Goal: Task Accomplishment & Management: Complete application form

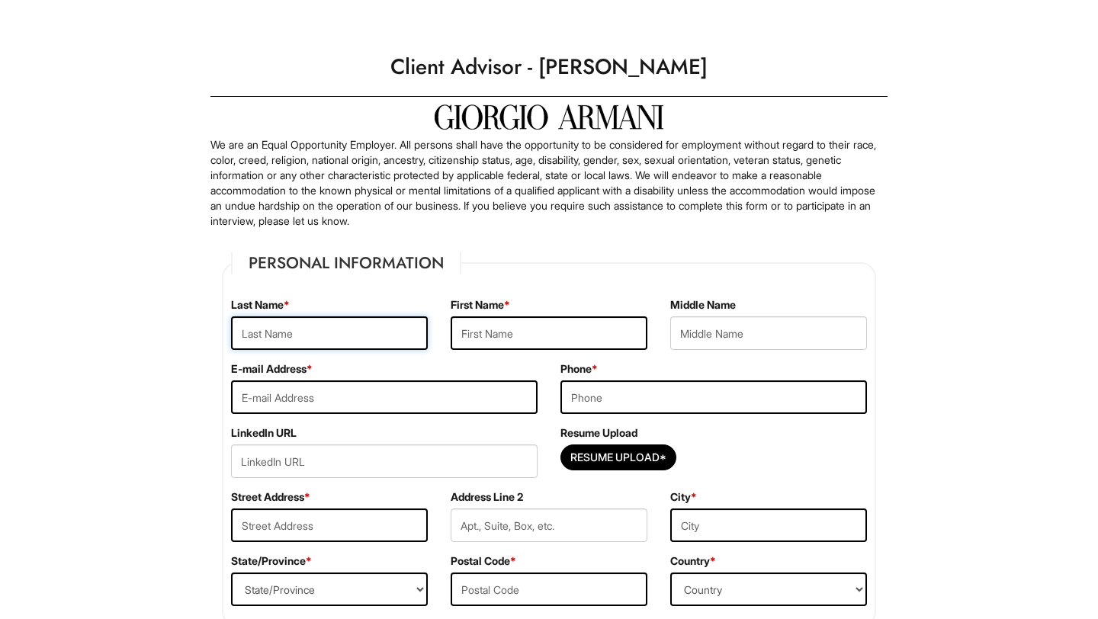
click at [390, 341] on input "text" at bounding box center [329, 333] width 197 height 34
type input "Gray"
type input "[PERSON_NAME]"
type input "9787359512"
type input "[STREET_ADDRESS]"
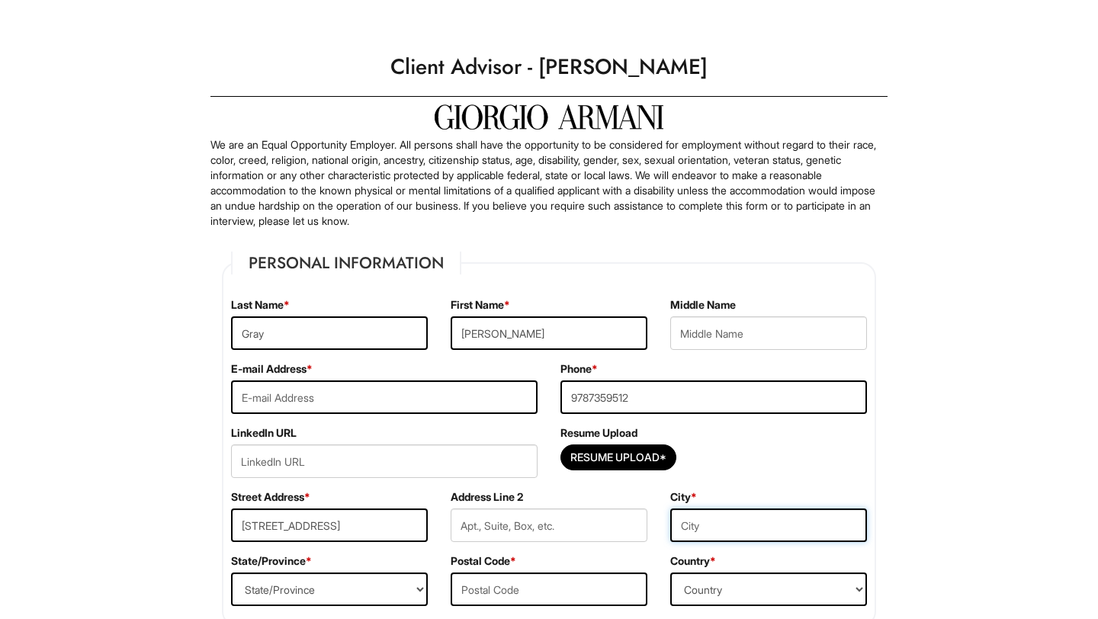
type input "[GEOGRAPHIC_DATA]"
select select "IL"
type input "60660"
select select "[GEOGRAPHIC_DATA]"
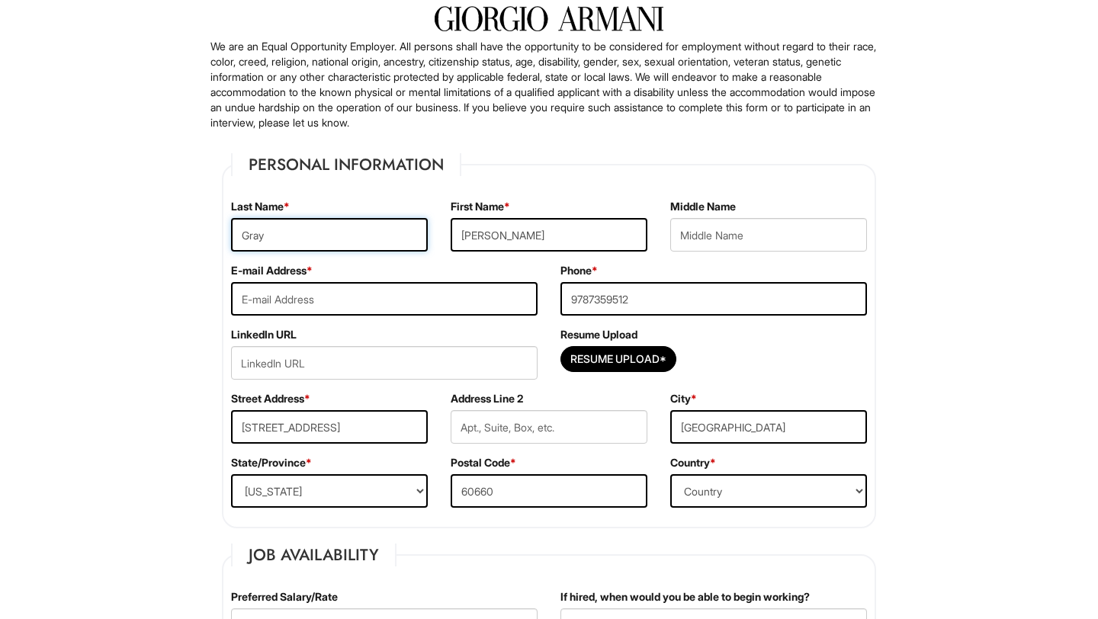
scroll to position [130, 0]
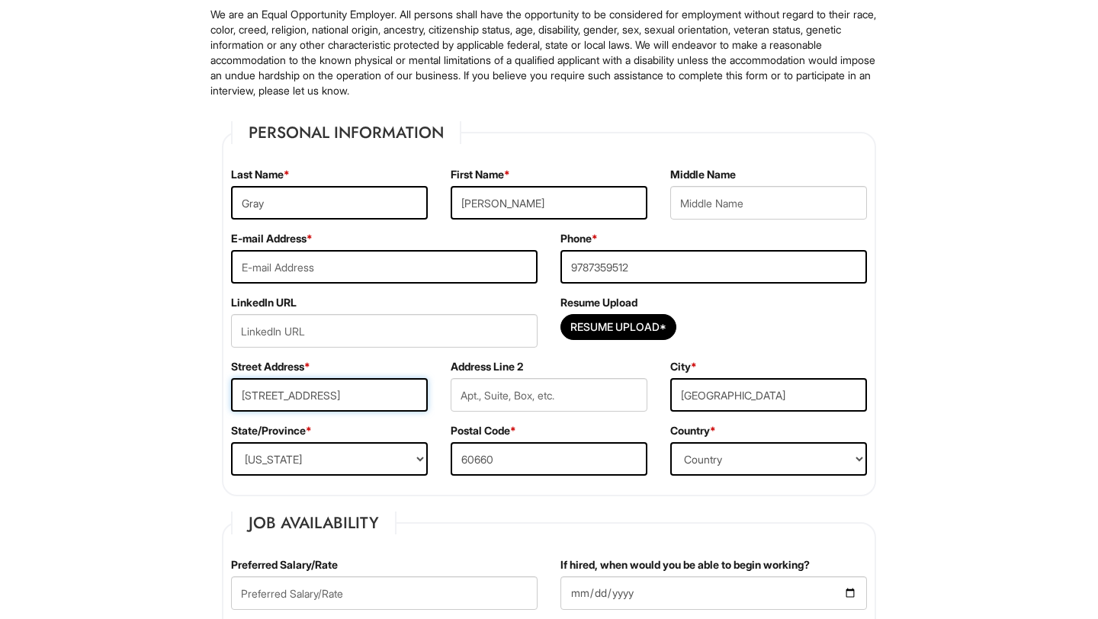
click at [406, 410] on input "6317 North Broadway" at bounding box center [329, 395] width 197 height 34
click at [377, 384] on input "6317 North Broadway" at bounding box center [329, 395] width 197 height 34
type input "211 E Delaware Pl"
click at [506, 466] on input "60660" at bounding box center [549, 459] width 197 height 34
type input "60611"
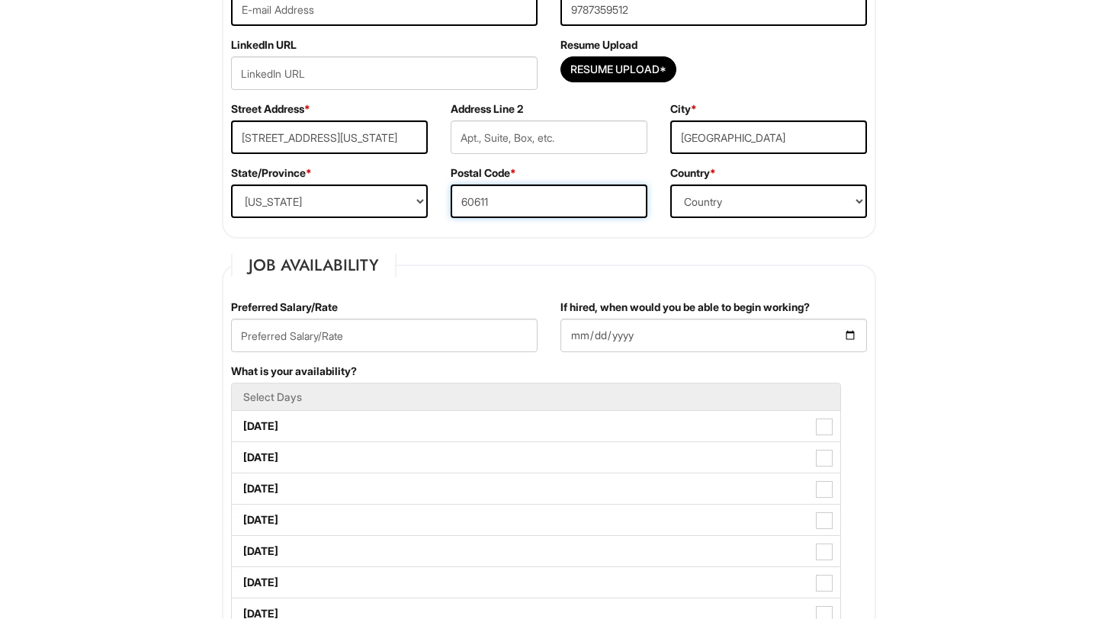
scroll to position [403, 0]
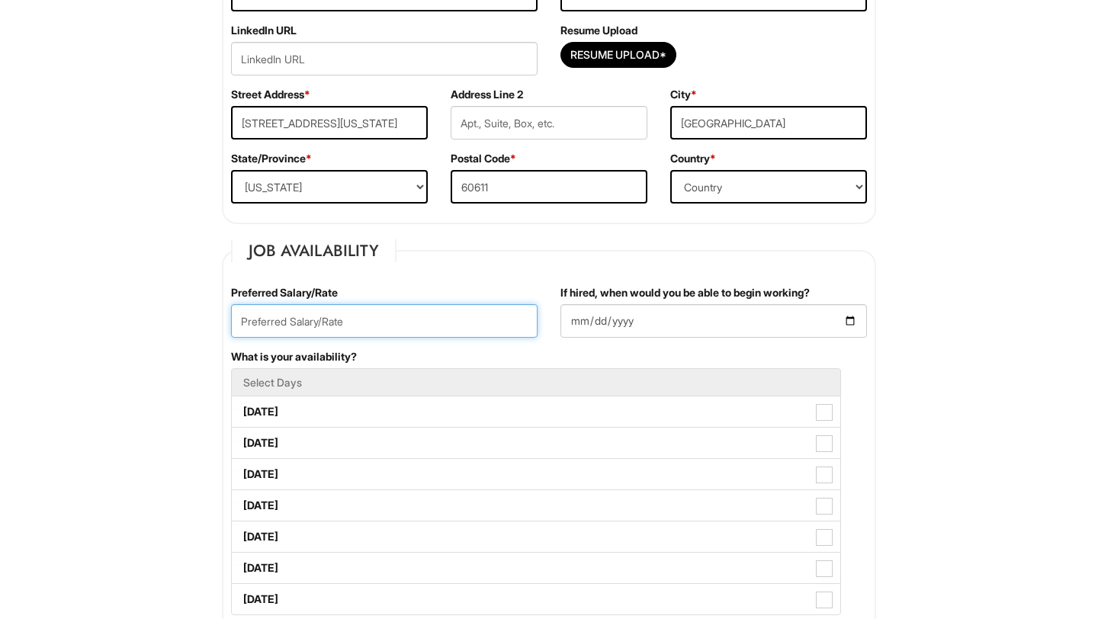
click at [354, 328] on input "text" at bounding box center [384, 321] width 306 height 34
type input "2"
type input "4"
type input "$22/hr"
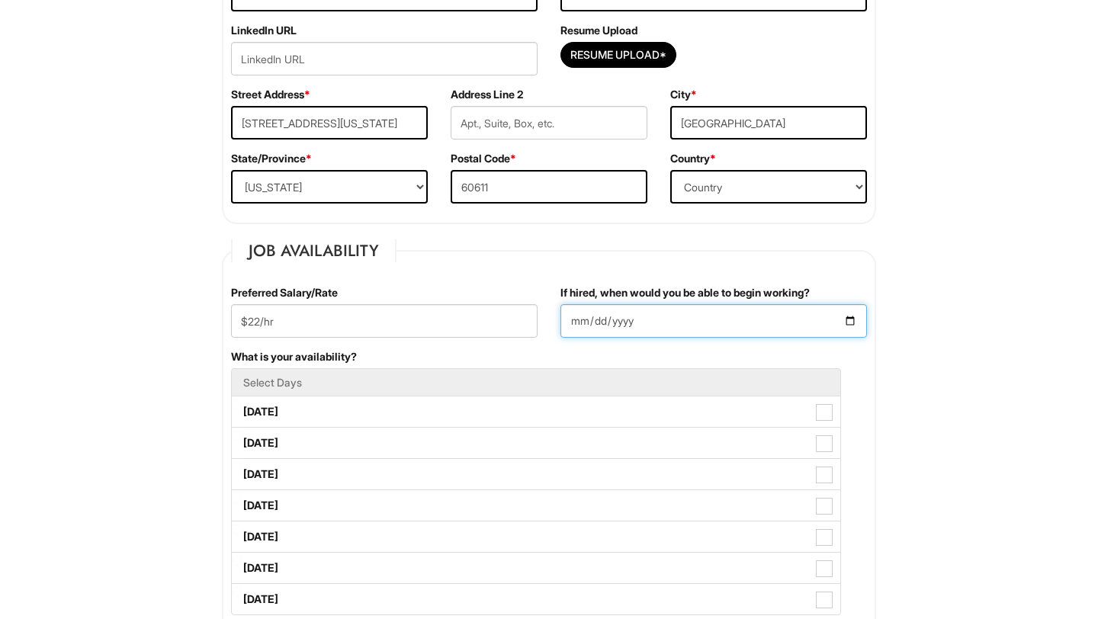
click at [592, 327] on input "If hired, when would you be able to begin working?" at bounding box center [713, 321] width 306 height 34
type input "2025-09-10"
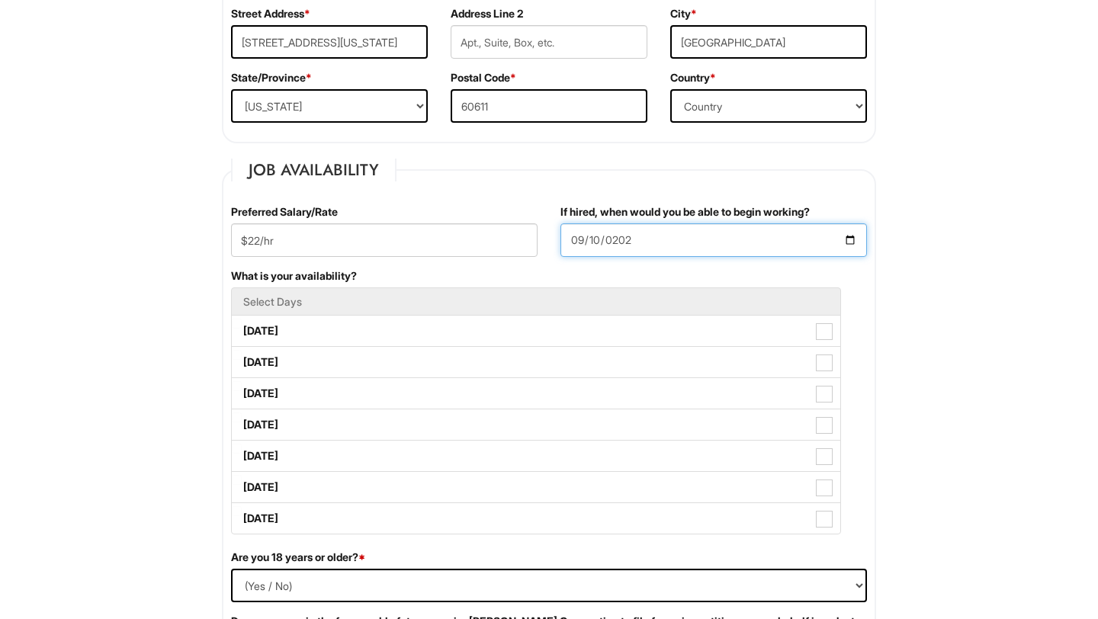
scroll to position [488, 0]
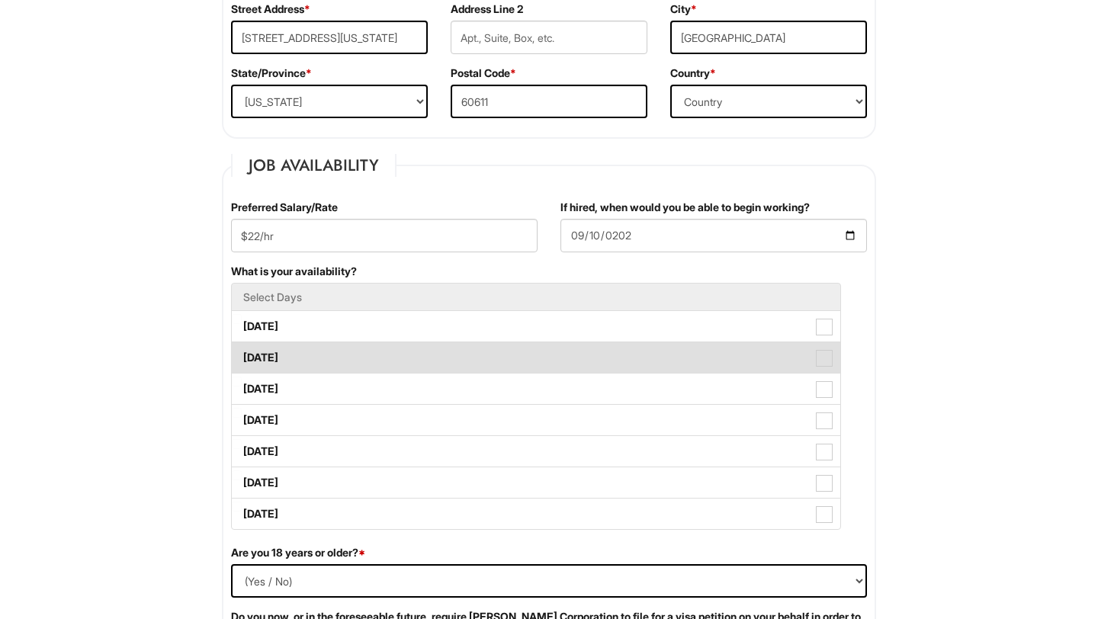
click at [819, 364] on span at bounding box center [824, 358] width 17 height 17
click at [242, 355] on Available_Tuesday "Tuesday" at bounding box center [237, 350] width 10 height 10
checkbox Available_Tuesday "true"
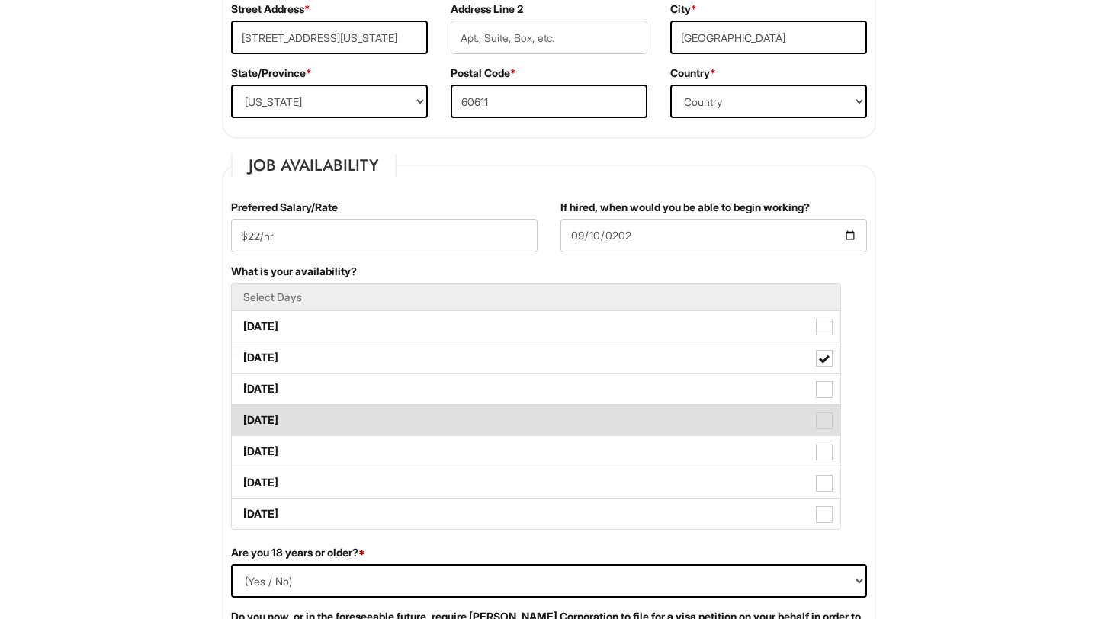
click at [820, 419] on span at bounding box center [824, 420] width 17 height 17
click at [242, 418] on Available_Thursday "Thursday" at bounding box center [237, 413] width 10 height 10
checkbox Available_Thursday "true"
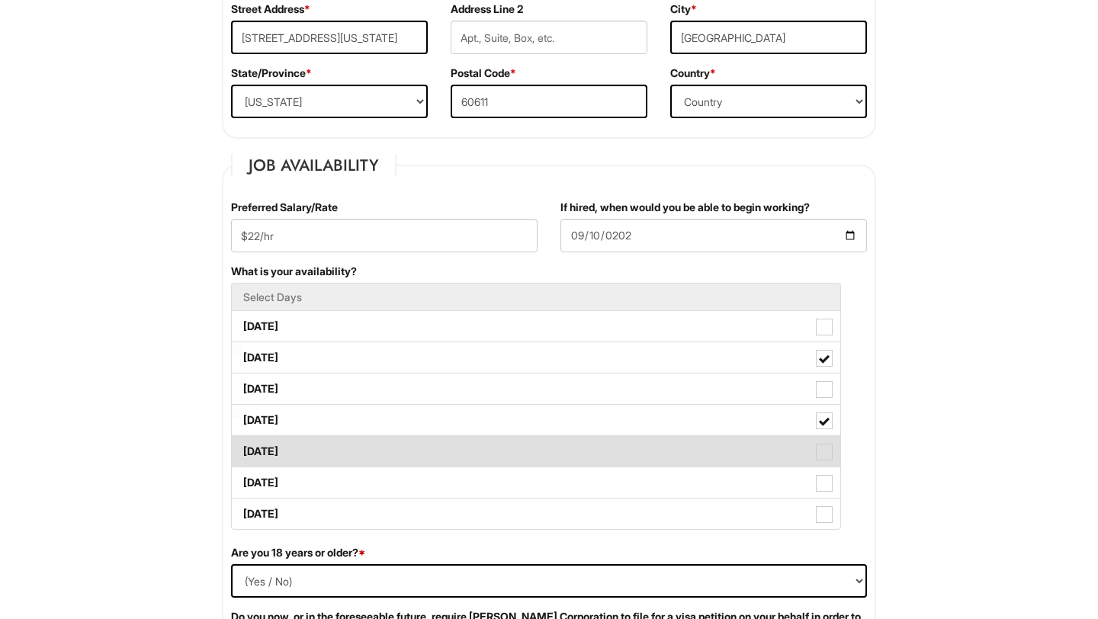
click at [823, 454] on span at bounding box center [824, 452] width 17 height 17
click at [242, 449] on Available_Friday "Friday" at bounding box center [237, 444] width 10 height 10
checkbox Available_Friday "true"
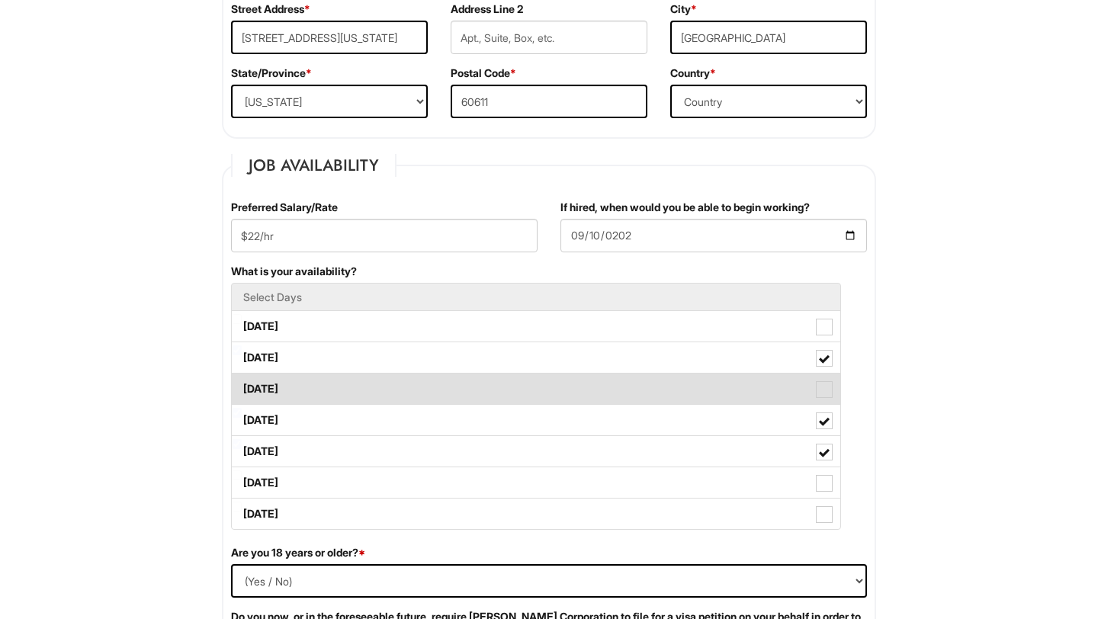
click at [830, 387] on span at bounding box center [824, 389] width 17 height 17
click at [242, 387] on Available_Wednesday "Wednesday" at bounding box center [237, 382] width 10 height 10
checkbox Available_Wednesday "true"
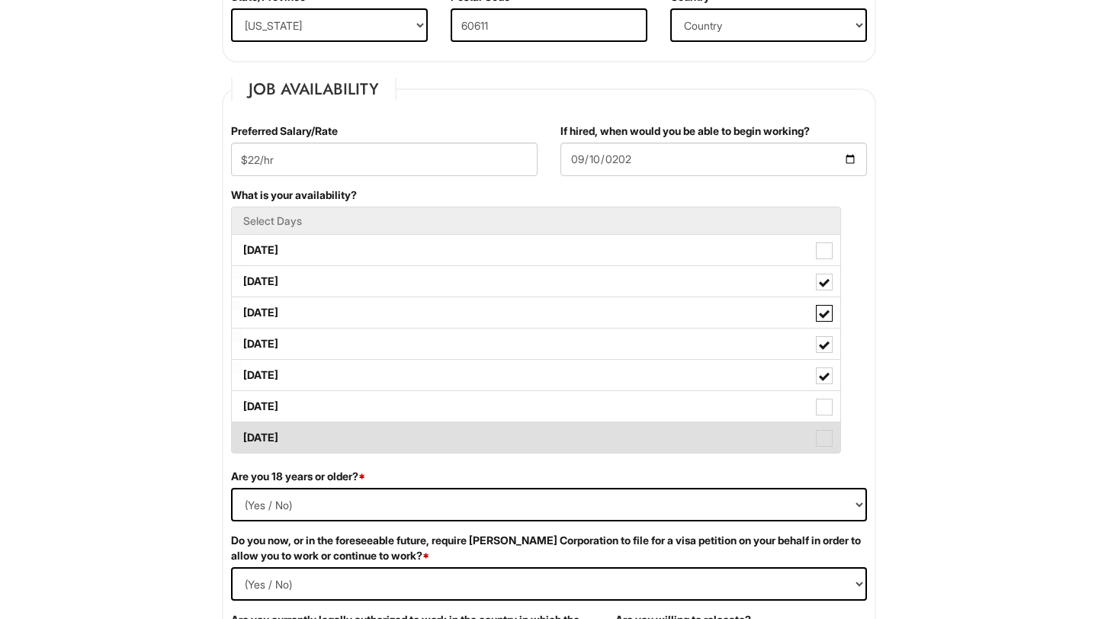
scroll to position [566, 0]
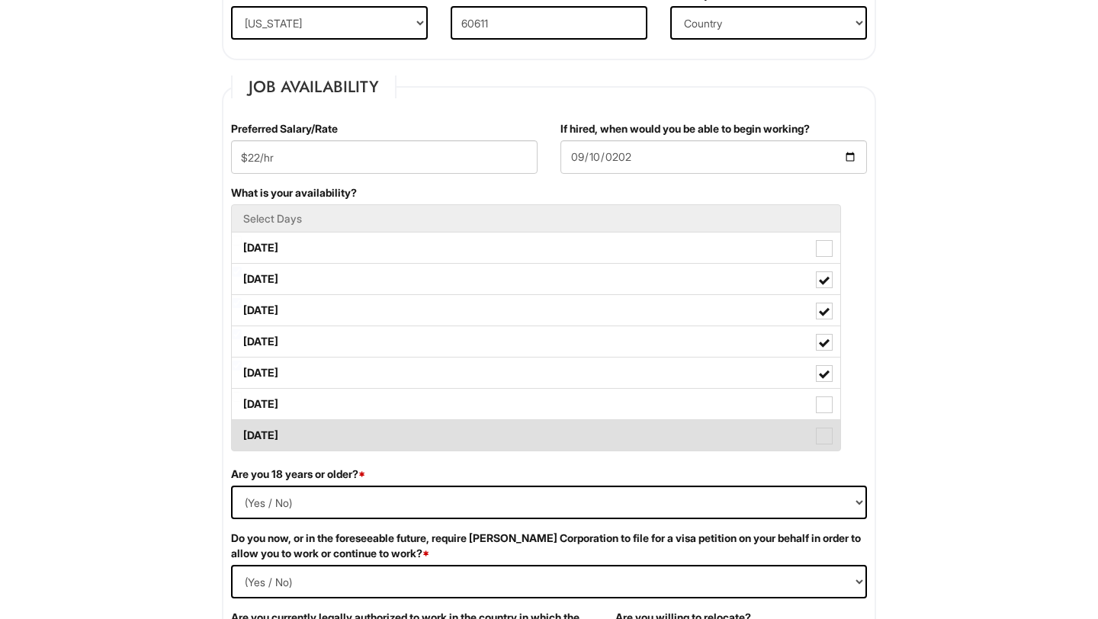
click at [825, 444] on span at bounding box center [824, 436] width 17 height 17
click at [242, 433] on Available_Sunday "Sunday" at bounding box center [237, 428] width 10 height 10
checkbox Available_Sunday "true"
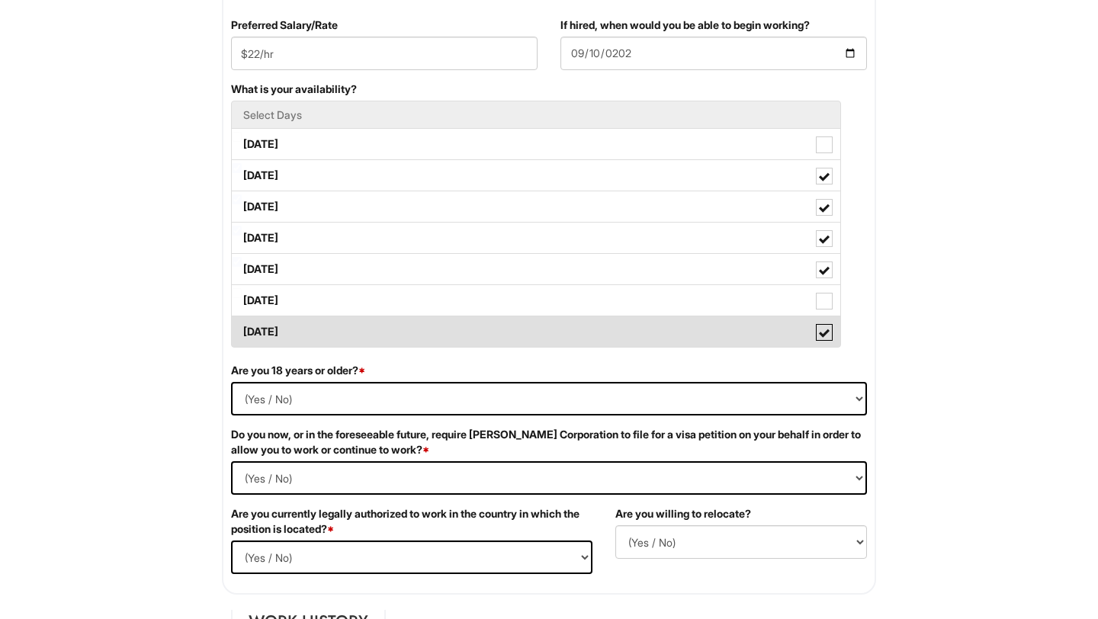
scroll to position [671, 0]
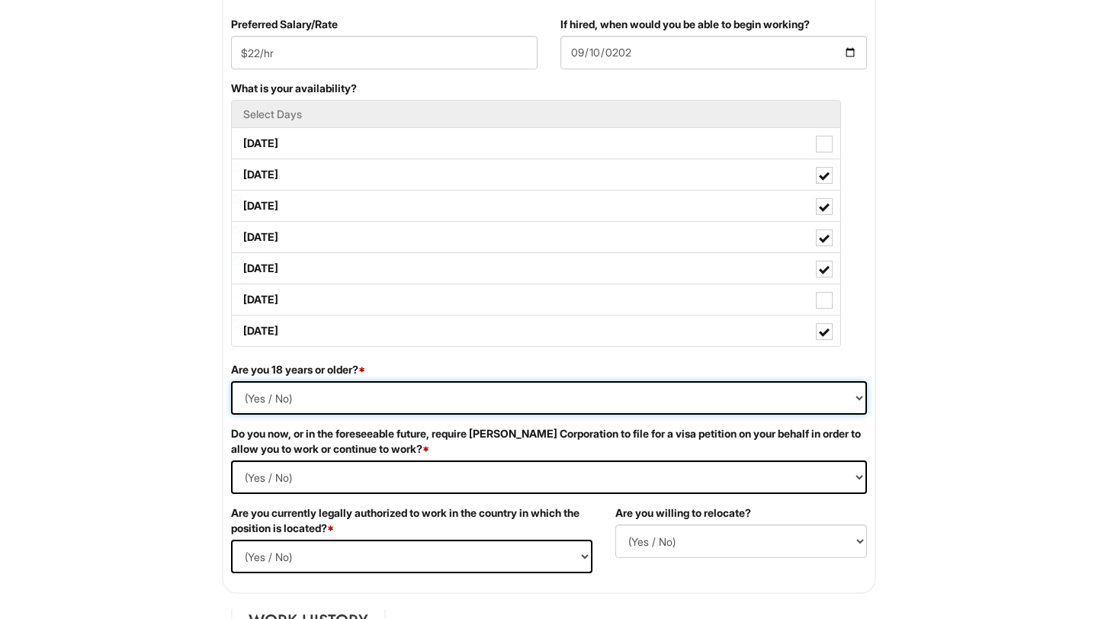
click at [774, 398] on select "(Yes / No) Yes No" at bounding box center [549, 398] width 636 height 34
select select "Yes"
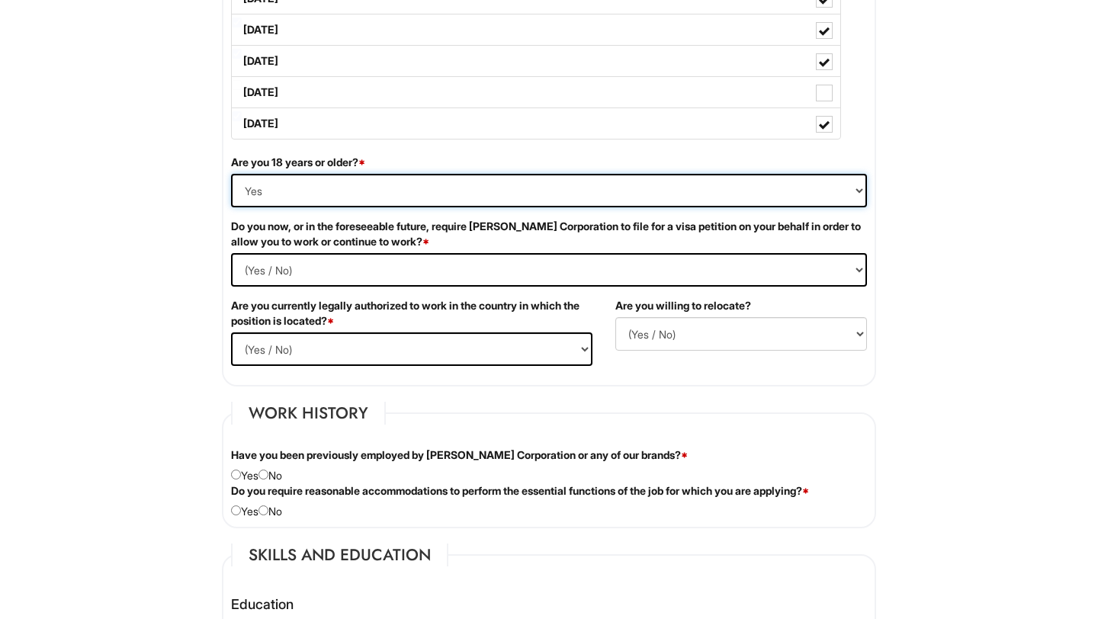
scroll to position [879, 0]
click at [652, 268] on Required "(Yes / No) Yes No" at bounding box center [549, 269] width 636 height 34
select Required "No"
click at [560, 342] on select "(Yes / No) Yes No" at bounding box center [411, 349] width 361 height 34
select select "Yes"
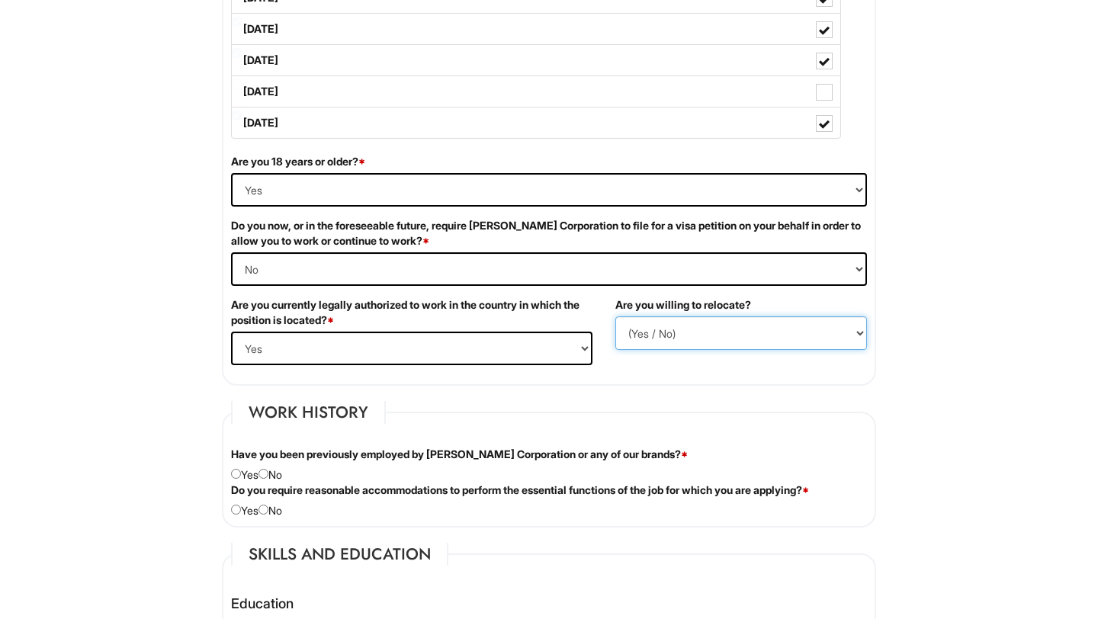
click at [680, 335] on select "(Yes / No) No Yes" at bounding box center [741, 333] width 252 height 34
select select "Y"
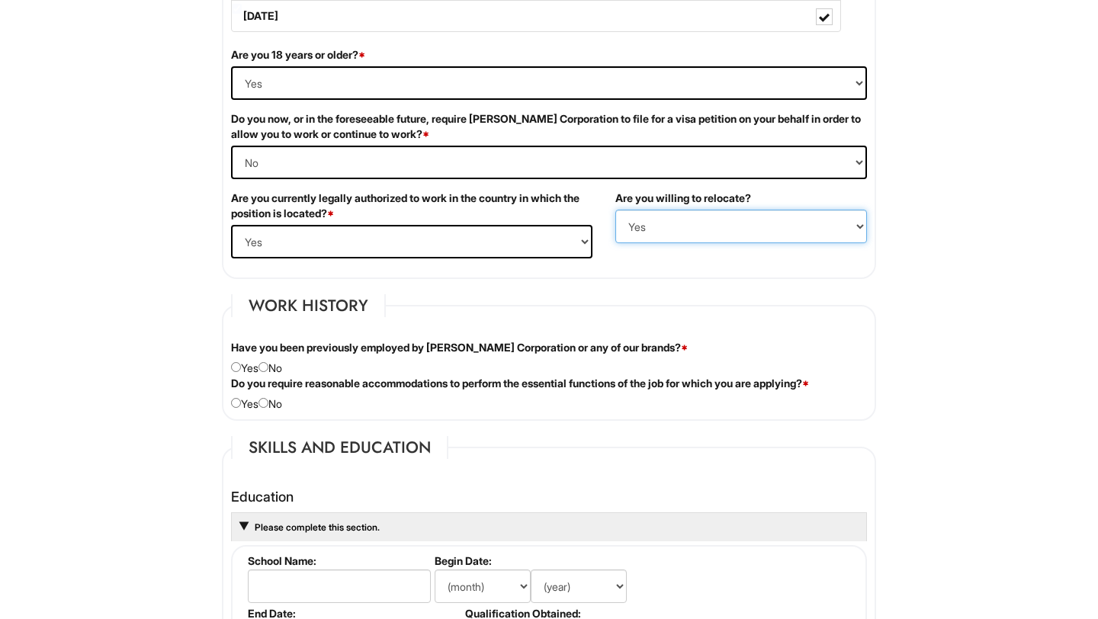
scroll to position [987, 0]
click at [267, 370] on input "radio" at bounding box center [263, 366] width 10 height 10
radio input "true"
click at [268, 403] on input "radio" at bounding box center [263, 402] width 10 height 10
radio input "true"
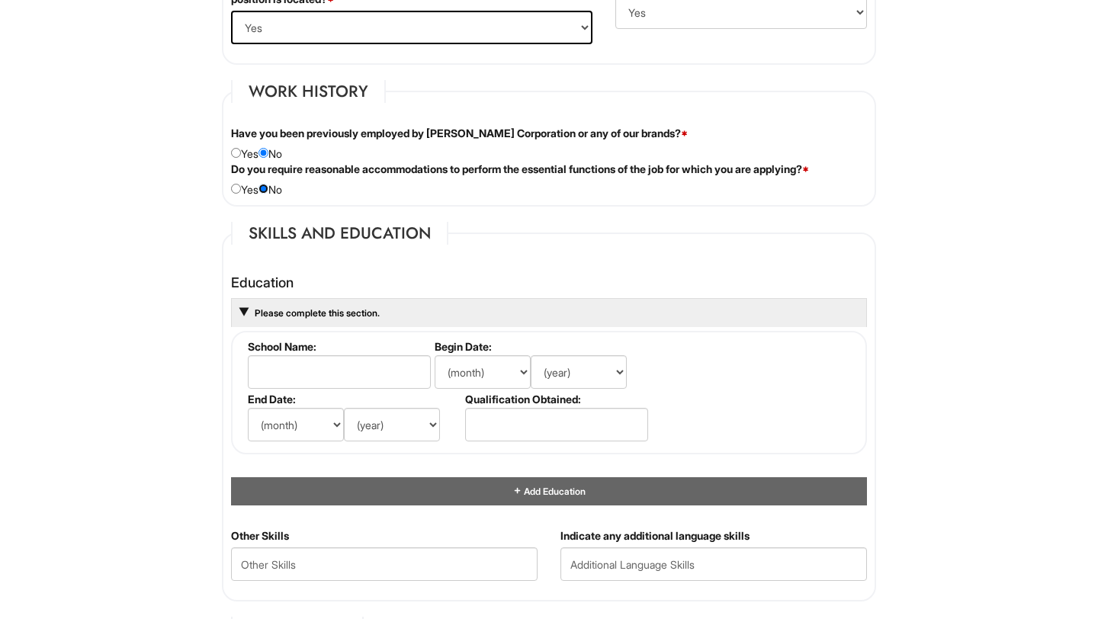
scroll to position [1202, 0]
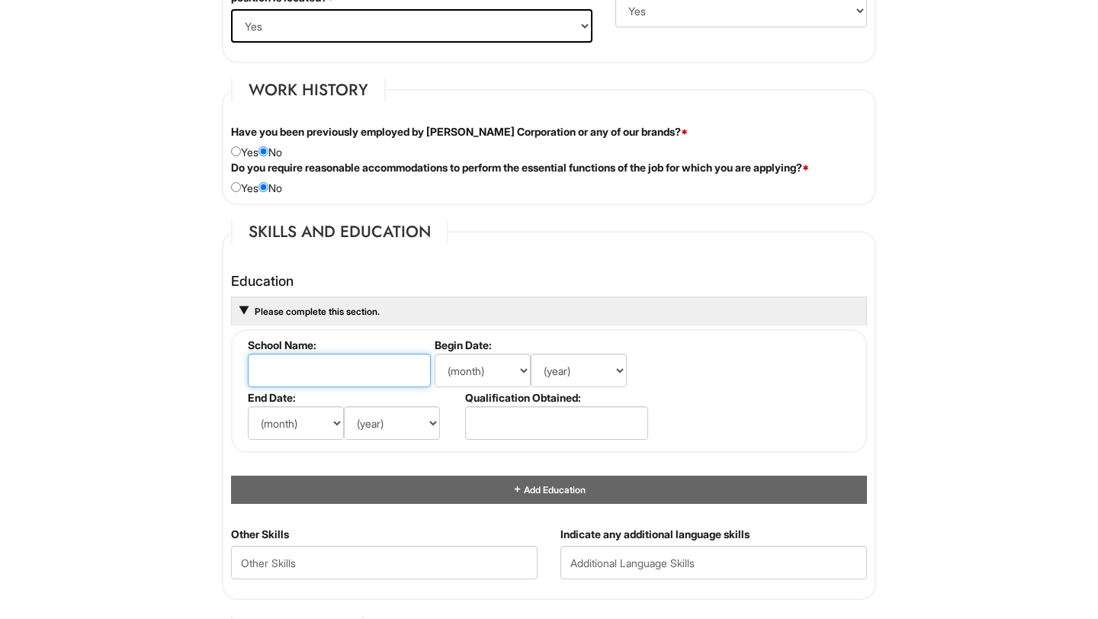
click at [320, 358] on input "text" at bounding box center [339, 371] width 183 height 34
click at [261, 367] on input "loyola university chicago" at bounding box center [339, 371] width 183 height 34
click at [301, 370] on input "Loyola university chicago" at bounding box center [339, 371] width 183 height 34
click at [356, 372] on input "Loyola University chicago" at bounding box center [339, 371] width 183 height 34
type input "Loyola University Chicago"
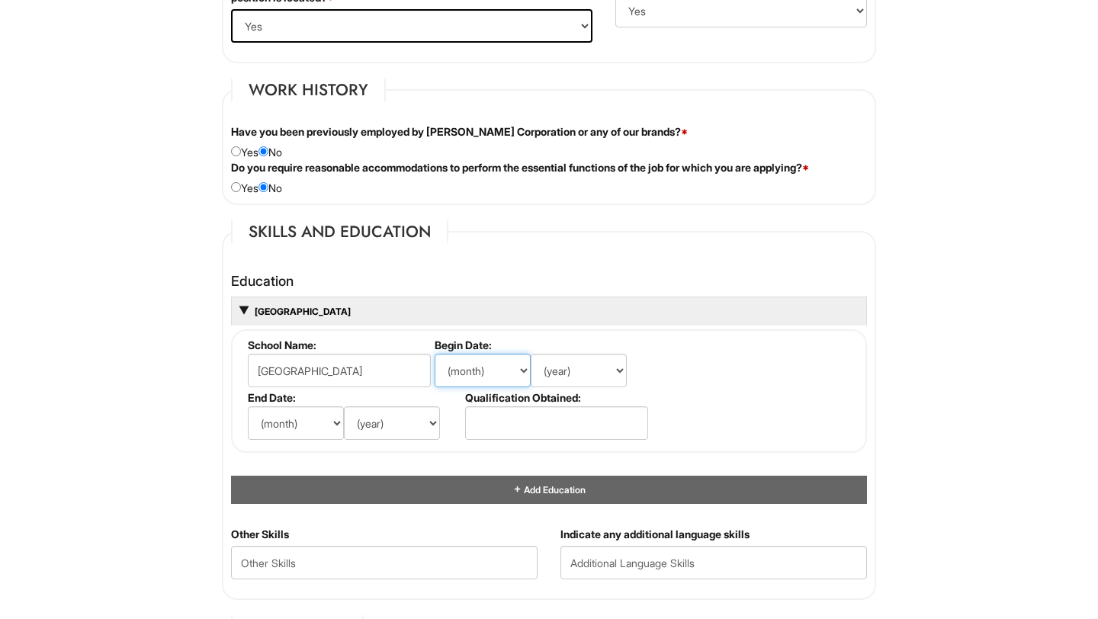
click at [467, 377] on select "(month) Jan Feb Mar Apr May Jun Jul Aug Sep Oct Nov Dec" at bounding box center [483, 371] width 96 height 34
select select "8"
click at [573, 372] on select "(year) 2029 2028 2027 2026 2025 2024 2023 2022 2021 2020 2019 2018 2017 2016 20…" at bounding box center [579, 371] width 96 height 34
select select "2022"
click at [302, 417] on select "(month) Jan Feb Mar Apr May Jun Jul Aug Sep Oct Nov Dec" at bounding box center [296, 423] width 96 height 34
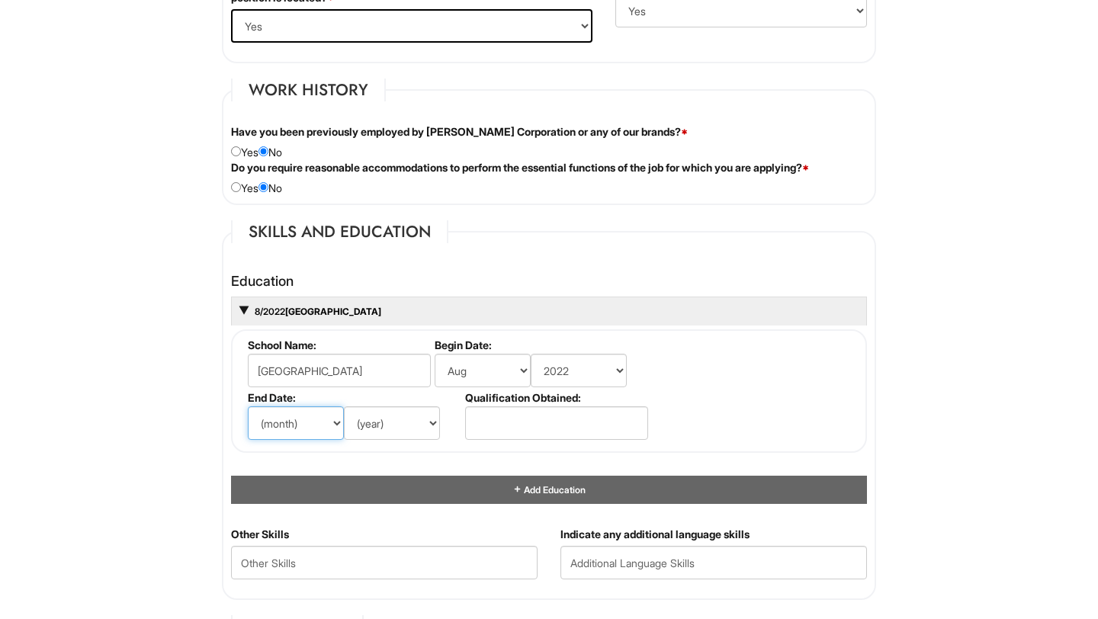
select select "5"
click at [396, 421] on select "(year) 2029 2028 2027 2026 2025 2024 2023 2022 2021 2020 2019 2018 2017 2016 20…" at bounding box center [392, 423] width 96 height 34
select select "2026"
click at [518, 418] on input "text" at bounding box center [556, 423] width 183 height 34
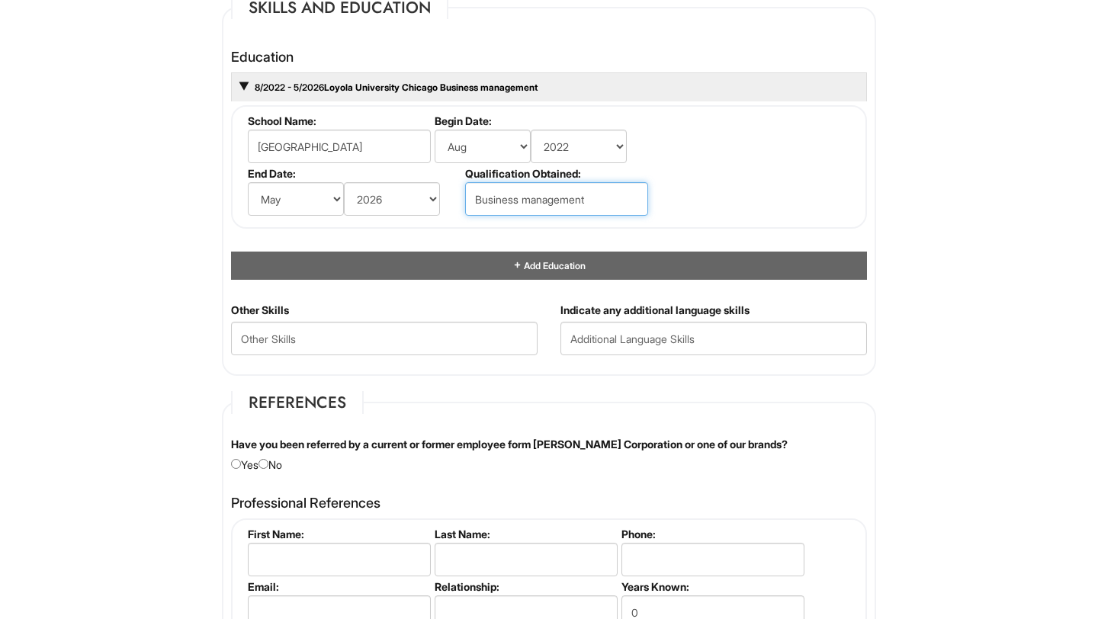
scroll to position [1431, 0]
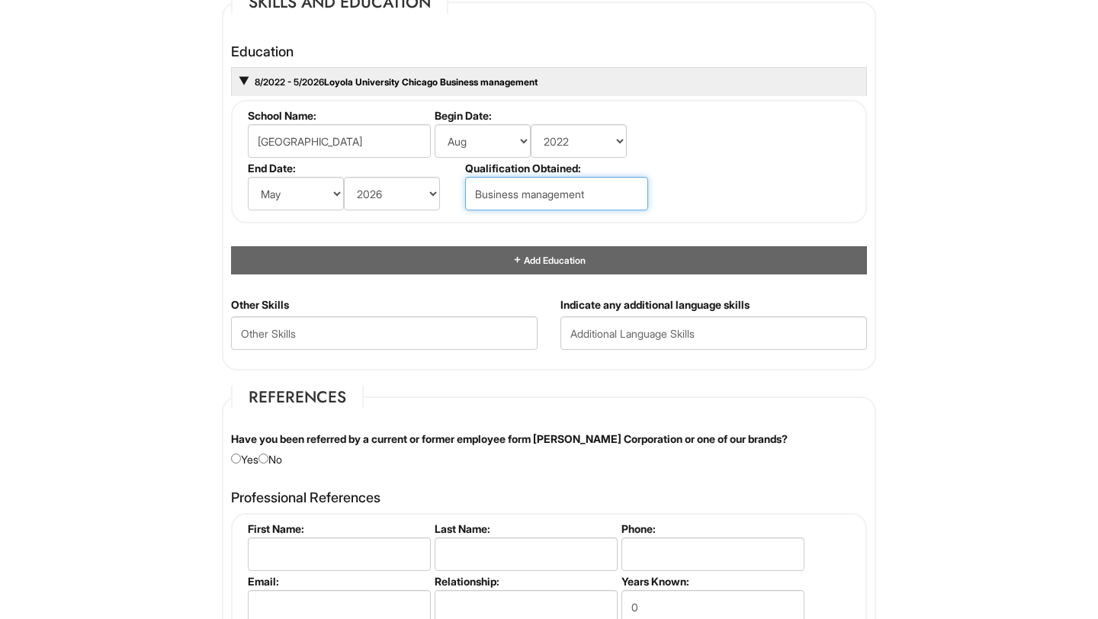
type input "Business management"
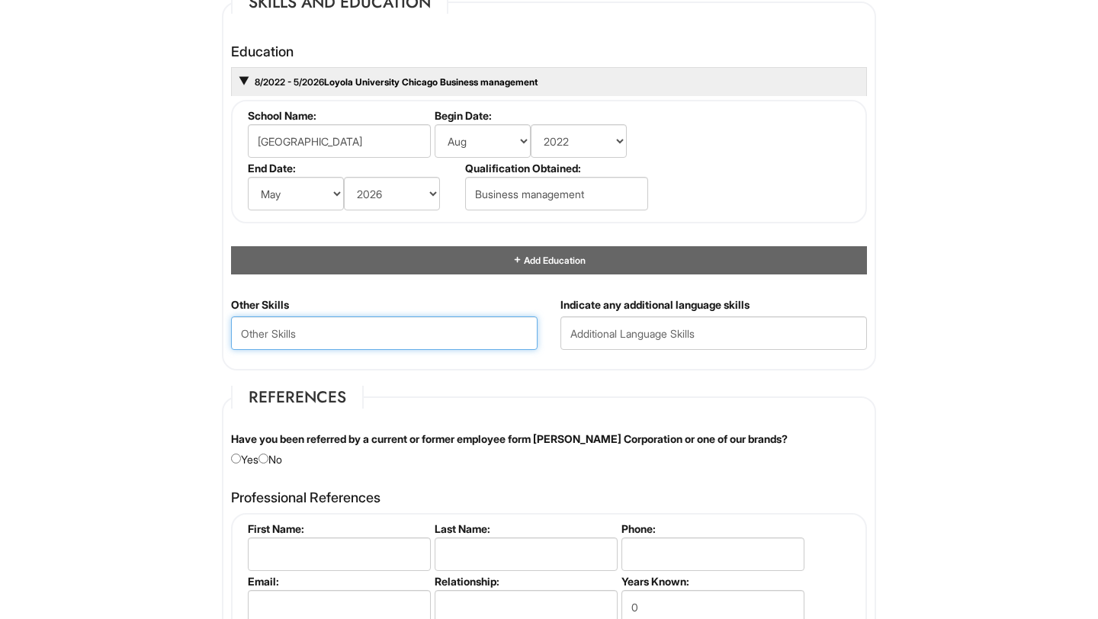
click at [491, 336] on Skills "text" at bounding box center [384, 333] width 306 height 34
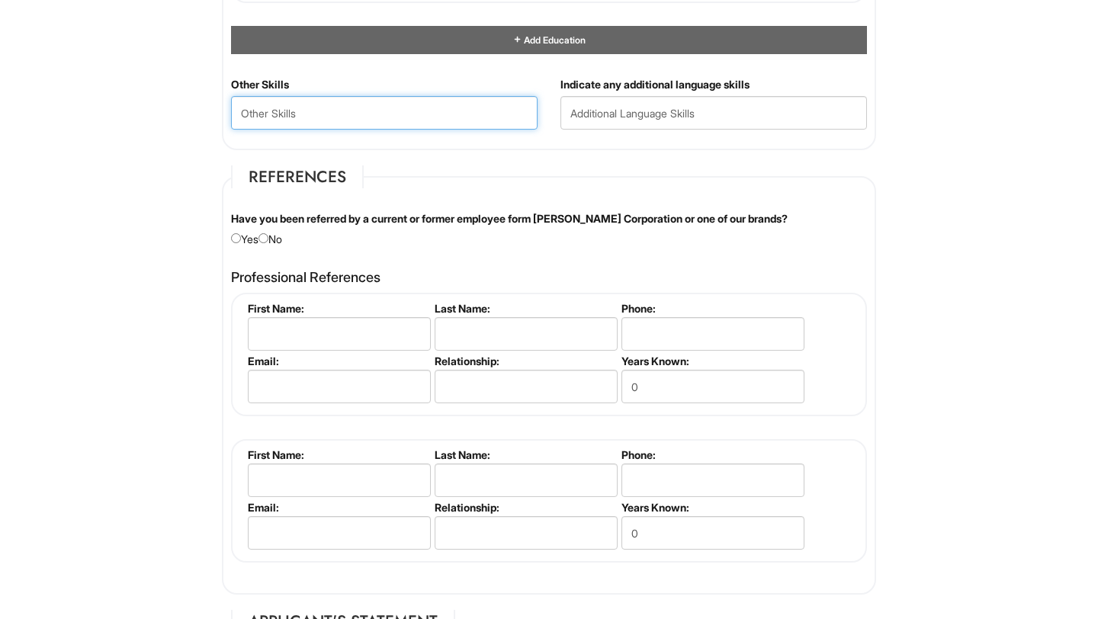
scroll to position [1653, 0]
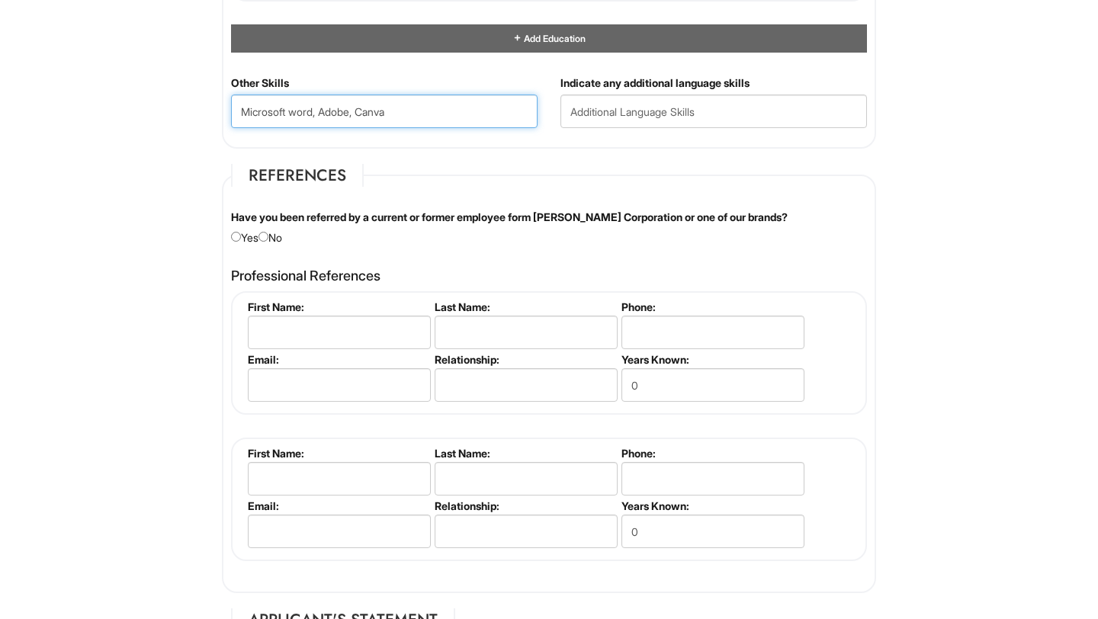
type Skills "Microsoft word, Adobe, Canva"
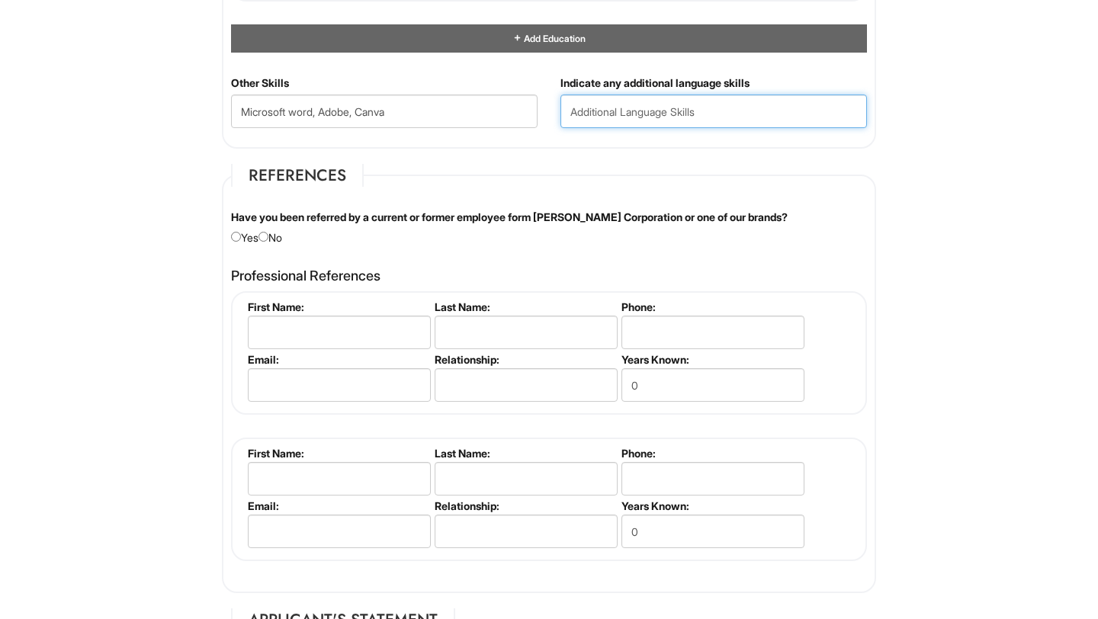
click at [642, 112] on input "text" at bounding box center [713, 112] width 306 height 34
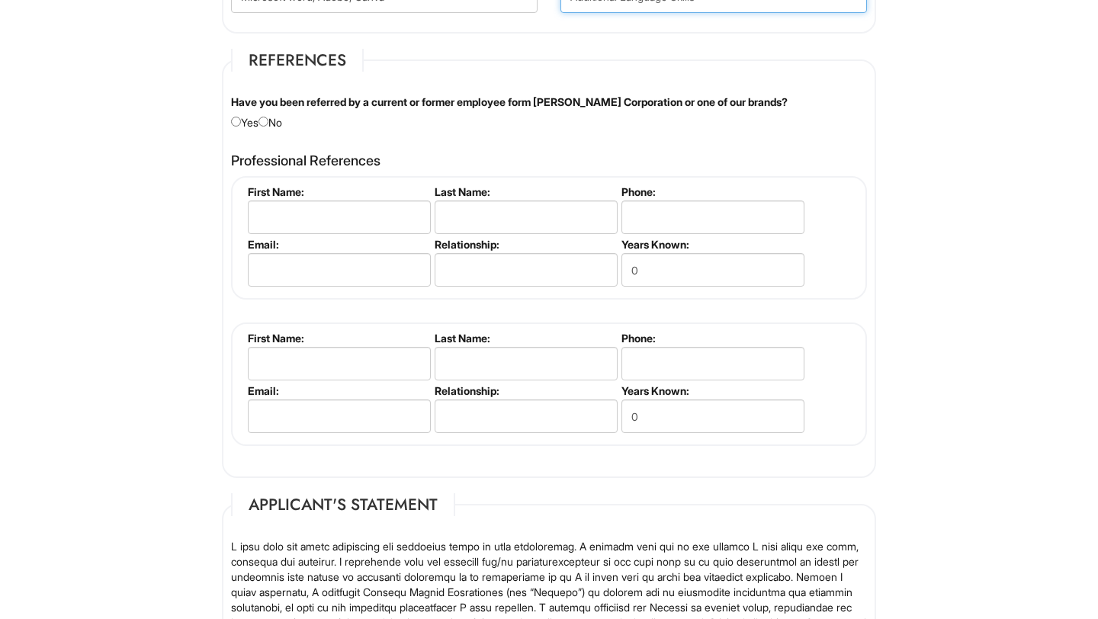
scroll to position [1777, 0]
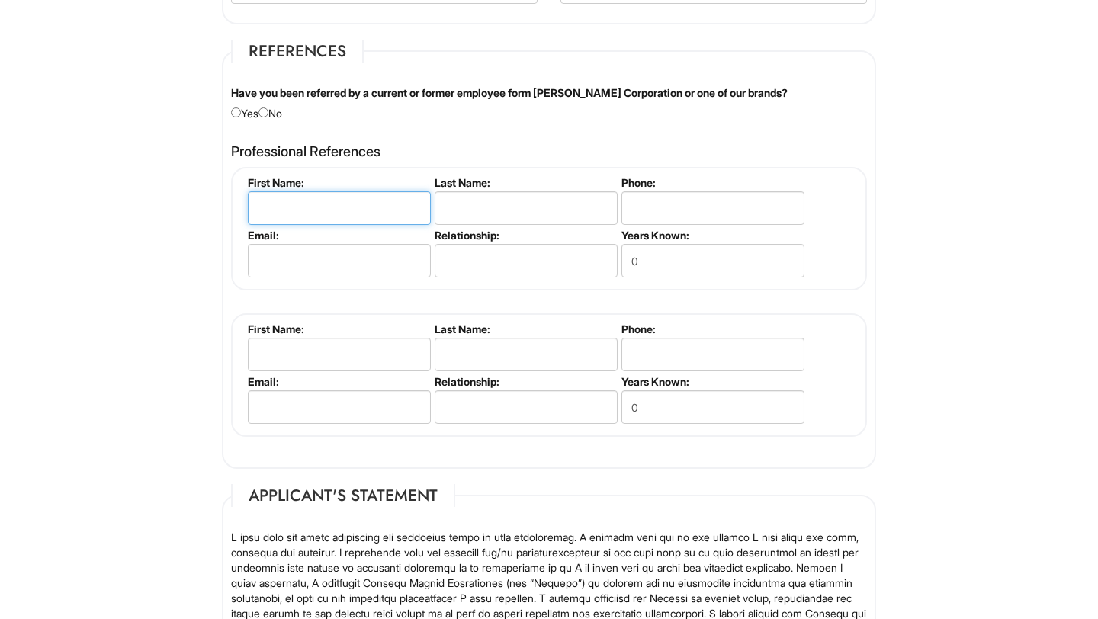
click at [391, 216] on input "text" at bounding box center [339, 208] width 183 height 34
type input "Matt"
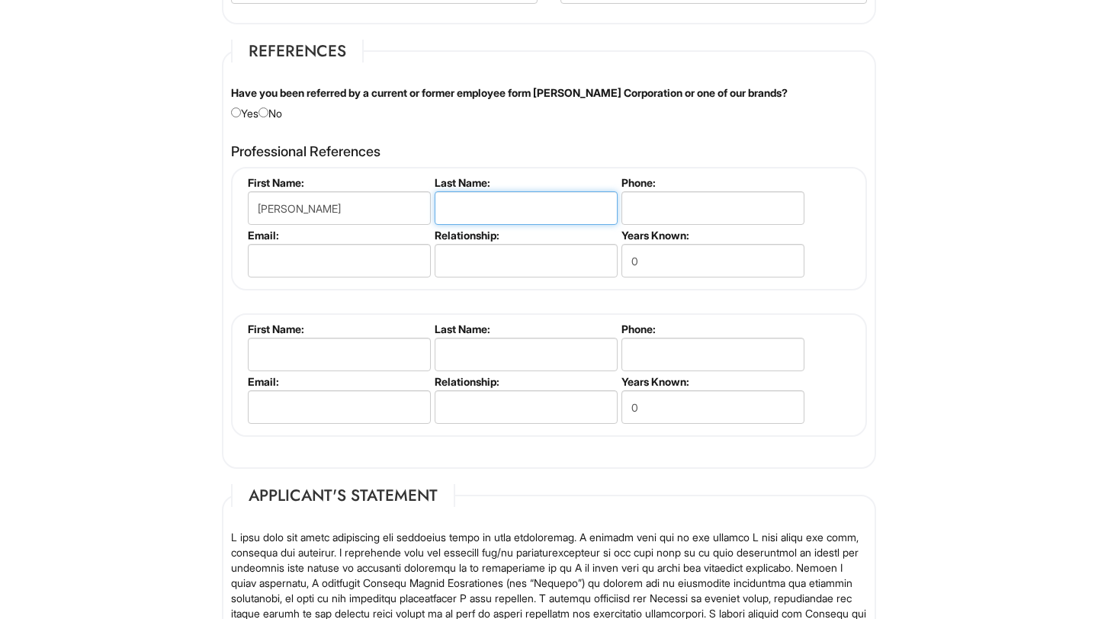
click at [546, 199] on input "text" at bounding box center [526, 208] width 183 height 34
type input "Hollingsworth"
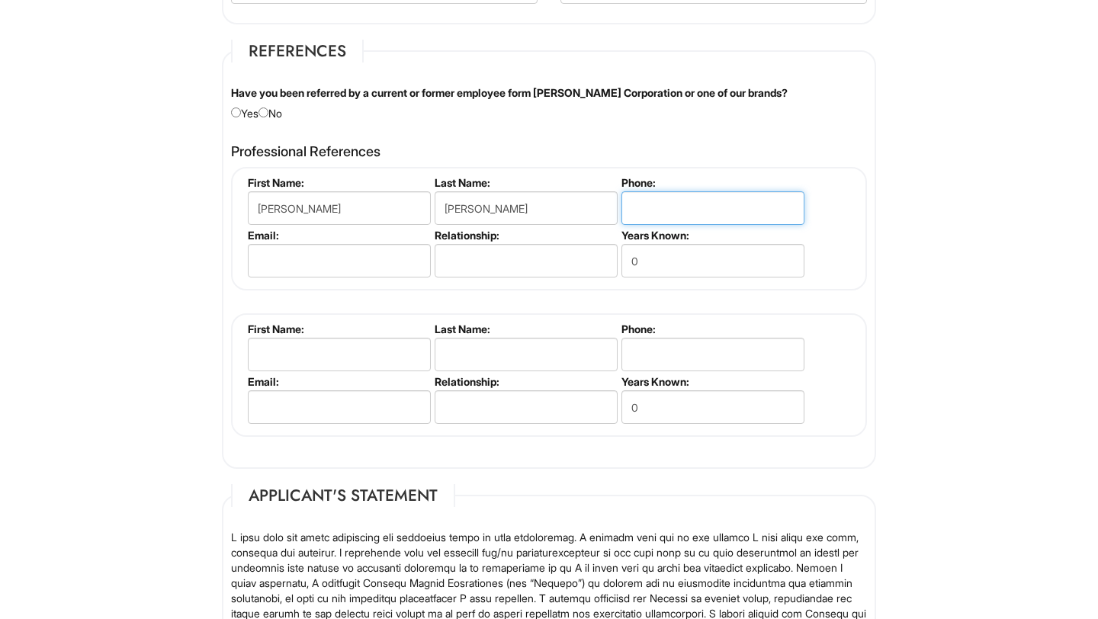
click at [650, 215] on input "tel" at bounding box center [712, 208] width 183 height 34
type input "978-423-0101"
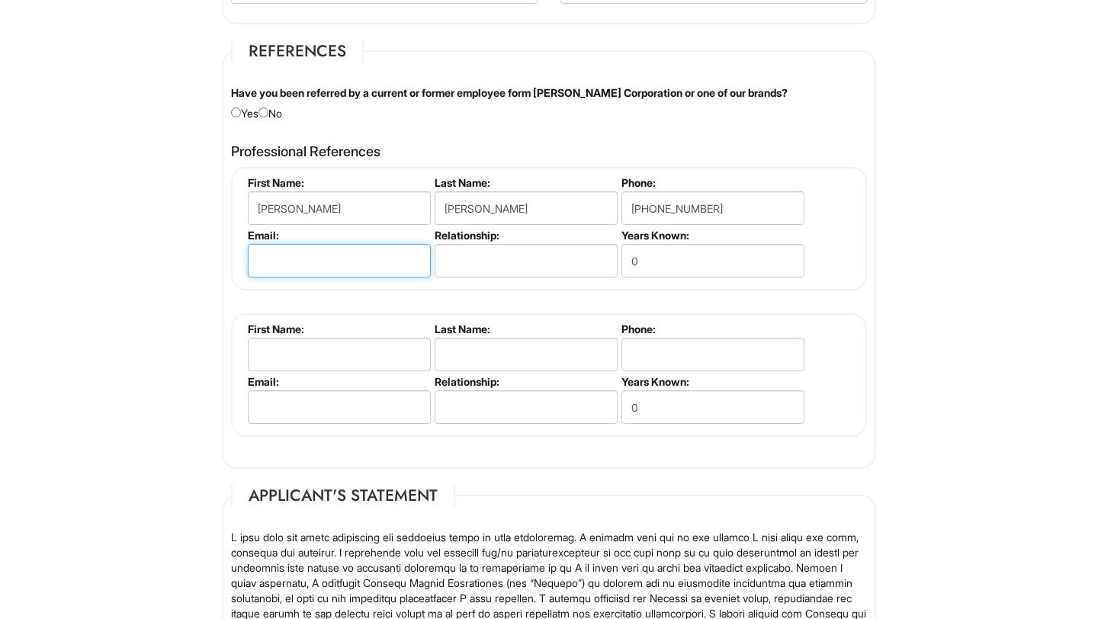
click at [339, 264] on input "email" at bounding box center [339, 261] width 183 height 34
click at [556, 261] on input "text" at bounding box center [526, 261] width 183 height 34
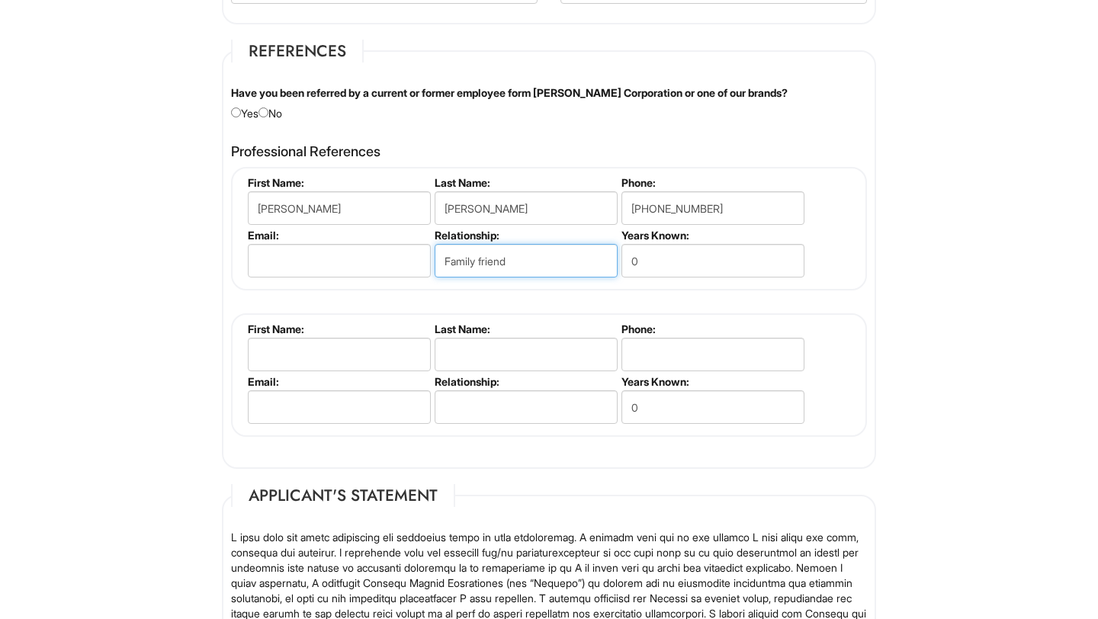
type input "Family friend"
click at [695, 265] on input "0" at bounding box center [712, 261] width 183 height 34
type input "10"
click at [357, 358] on input "text" at bounding box center [339, 355] width 183 height 34
click at [364, 270] on input "email" at bounding box center [339, 261] width 183 height 34
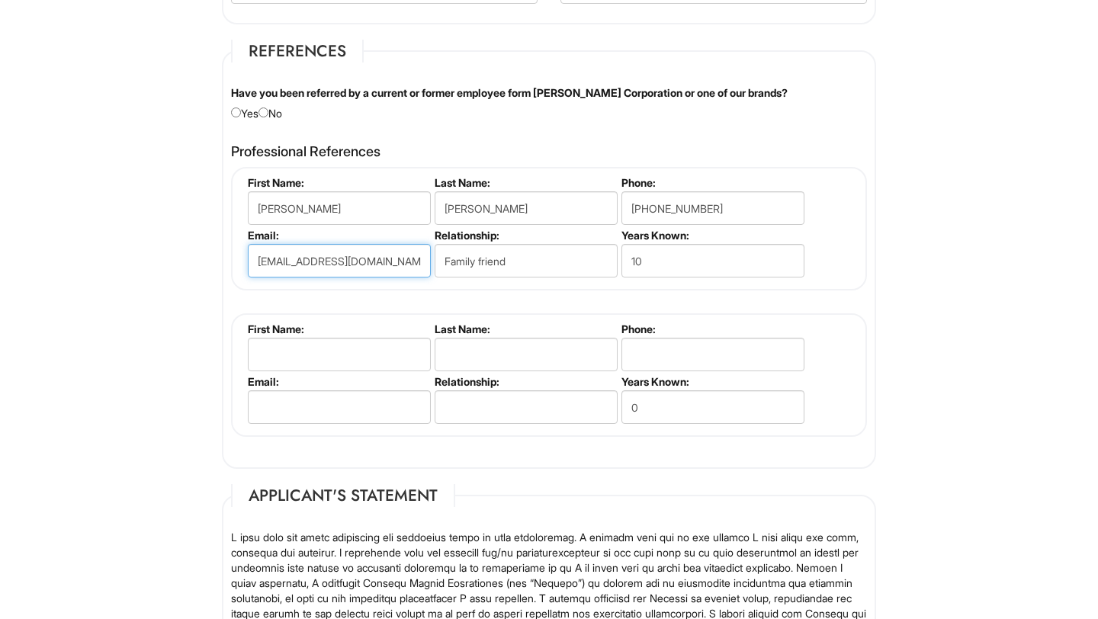
type input "mhollingsworth6@gmail.com"
click at [390, 354] on input "text" at bounding box center [339, 355] width 183 height 34
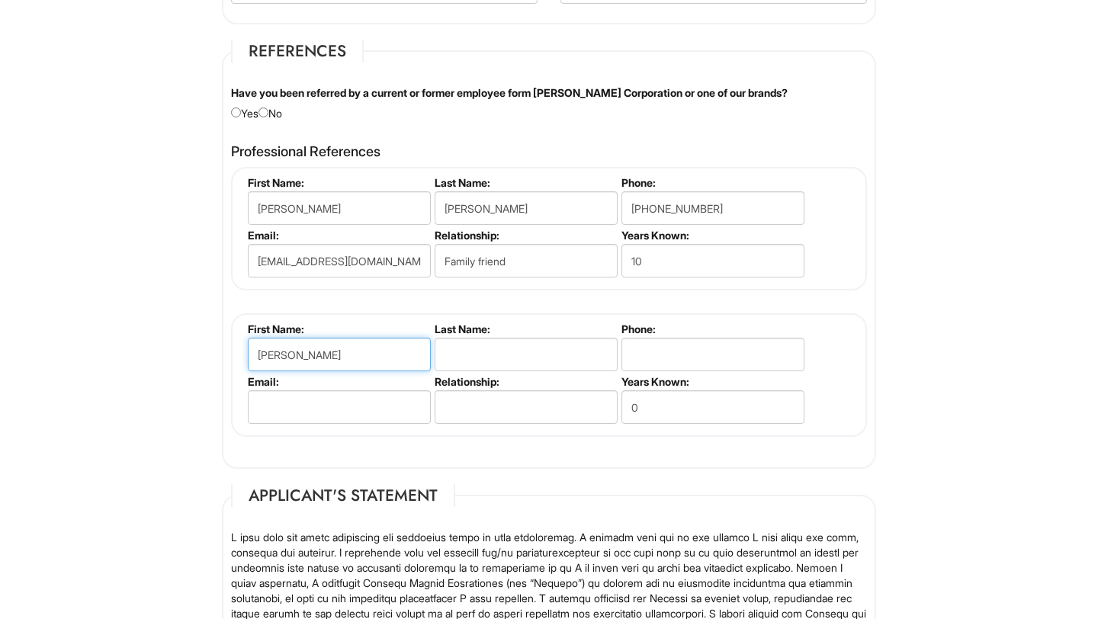
type input "Christine"
click at [467, 348] on input "text" at bounding box center [526, 355] width 183 height 34
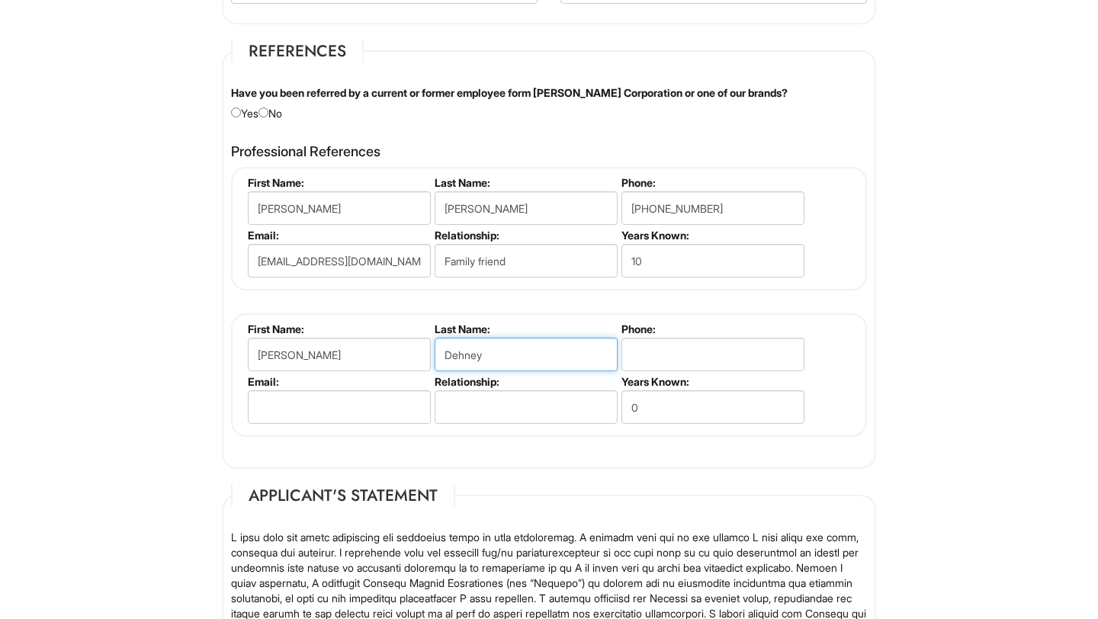
type input "Dehney"
click at [652, 349] on input "tel" at bounding box center [712, 355] width 183 height 34
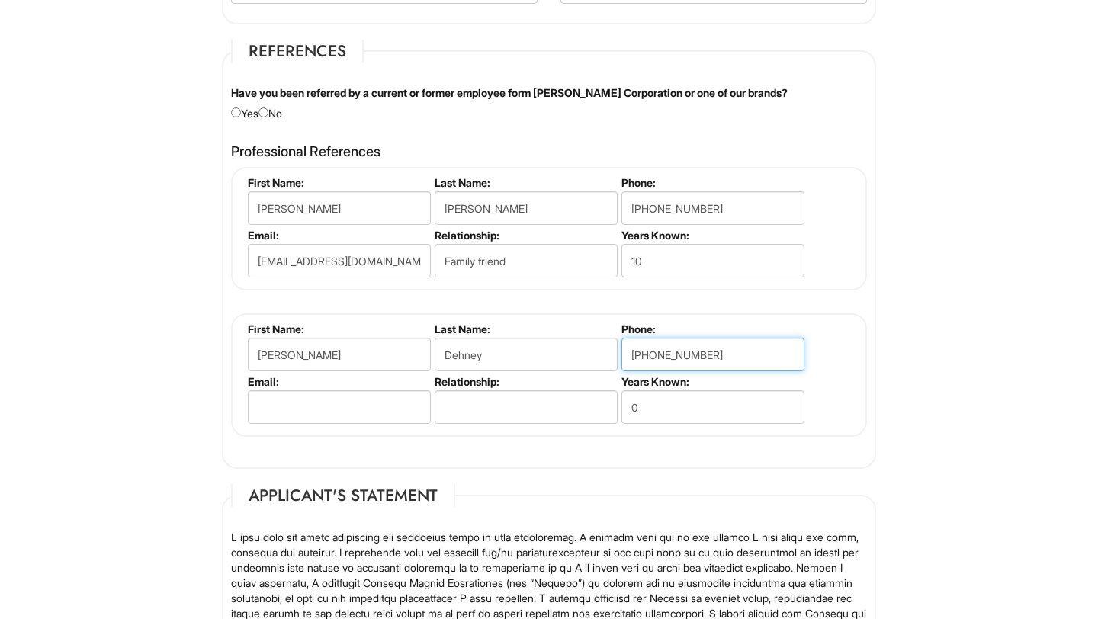
type input "978-888-3976"
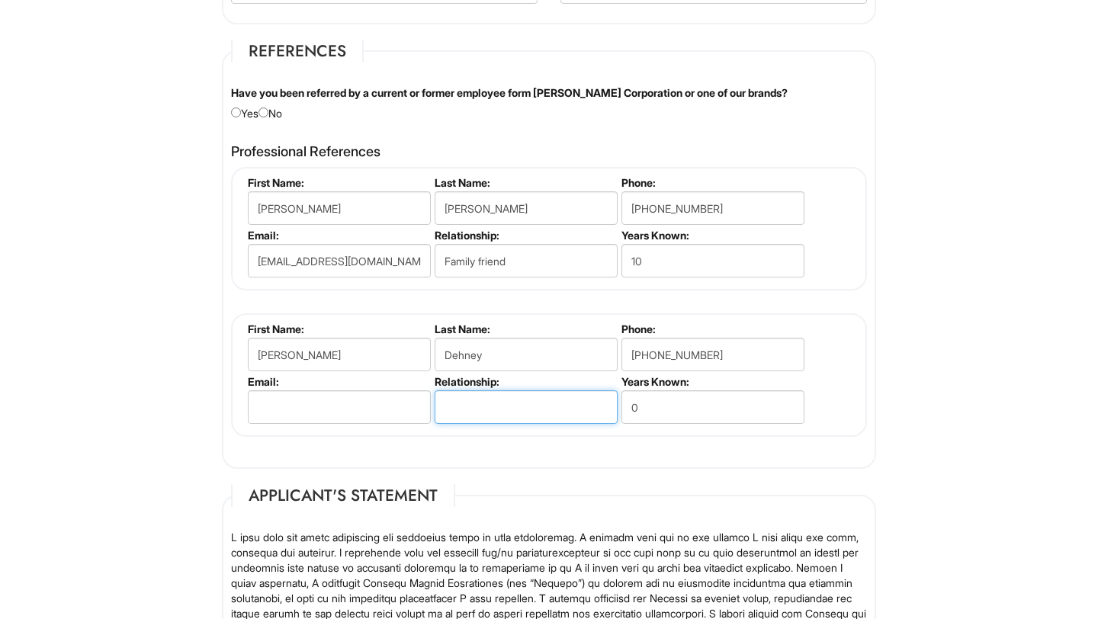
click at [493, 408] on input "text" at bounding box center [526, 407] width 183 height 34
type input "previous boss"
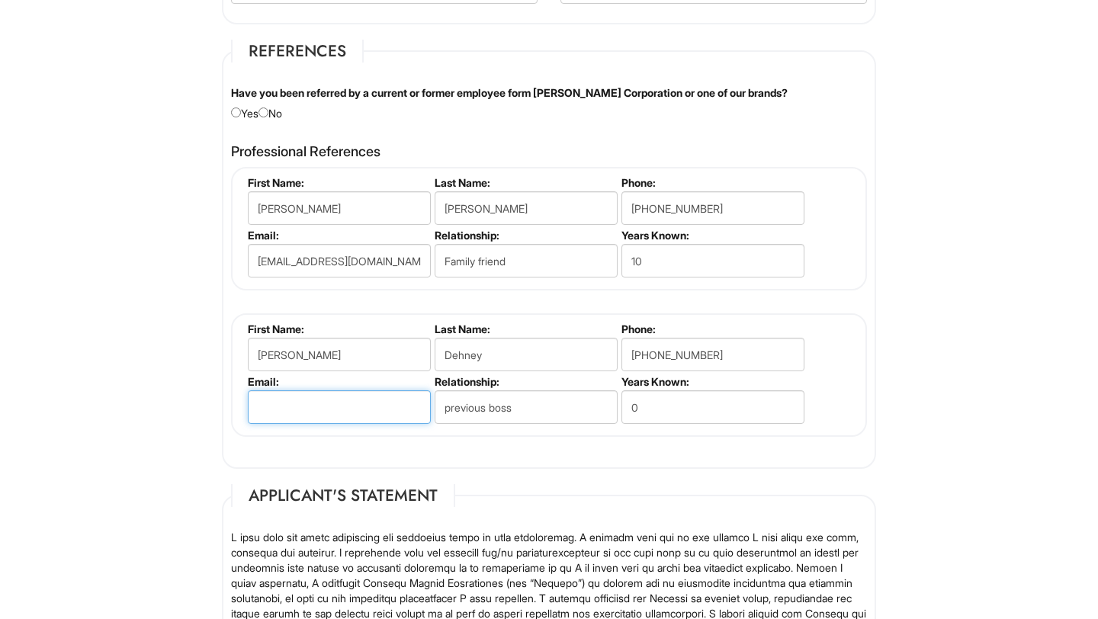
click at [338, 411] on input "email" at bounding box center [339, 407] width 183 height 34
type input "cdehney10@yahoo.com"
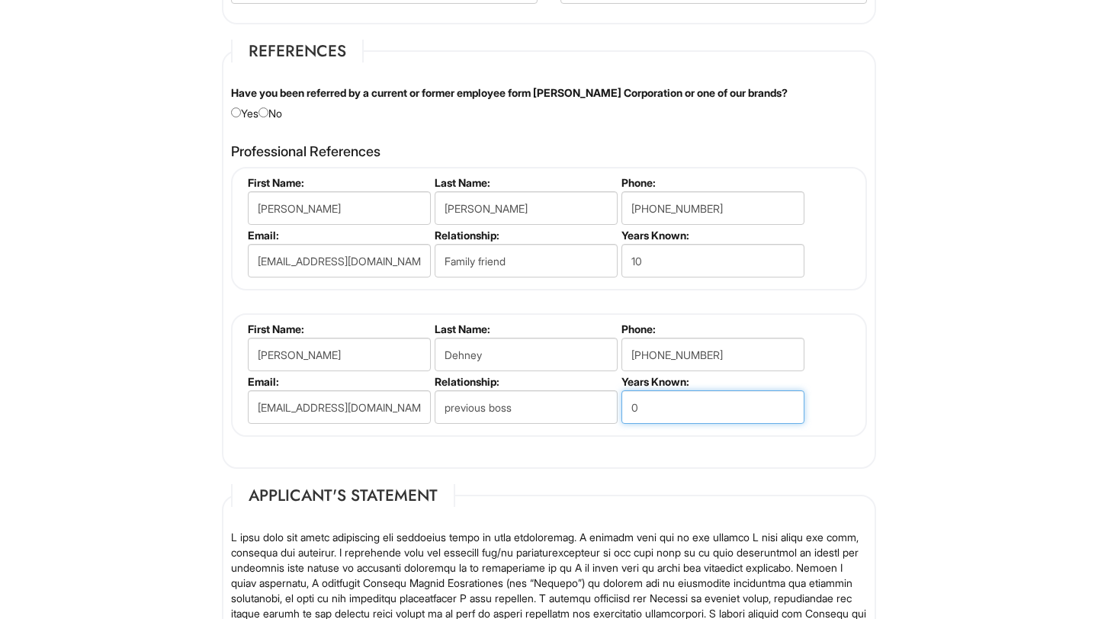
click at [647, 408] on input "0" at bounding box center [712, 407] width 183 height 34
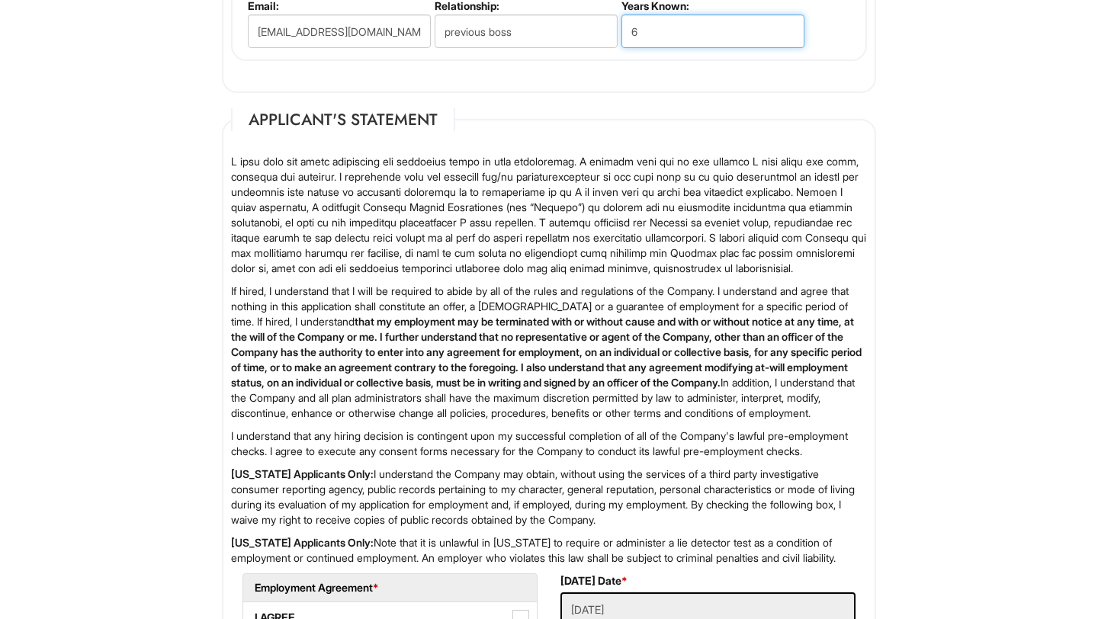
scroll to position [2420, 0]
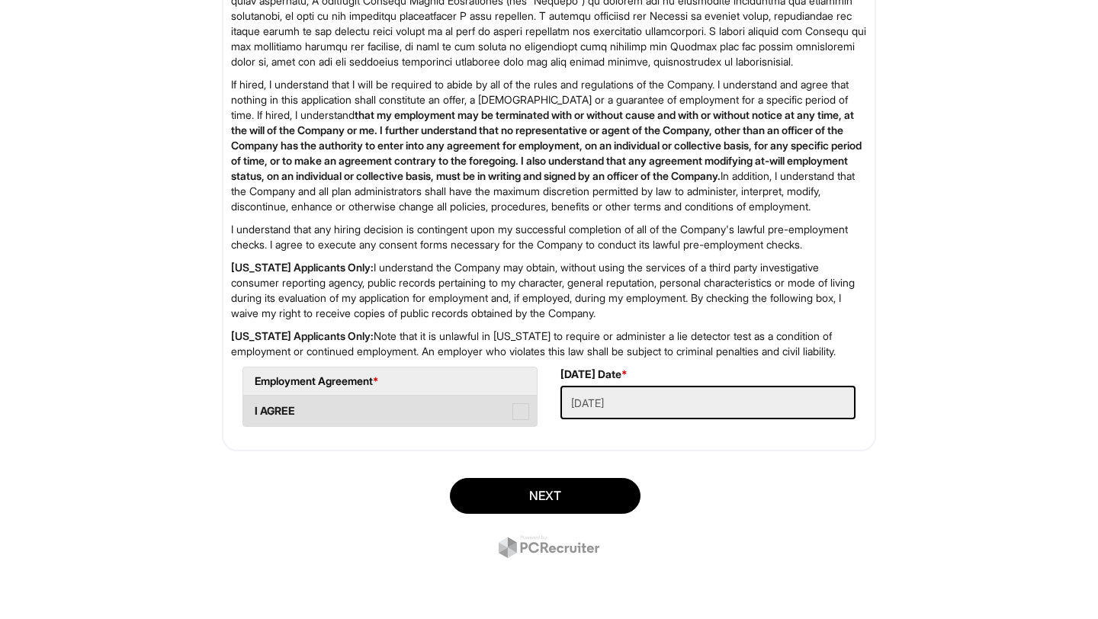
type input "6"
click at [525, 407] on span at bounding box center [520, 411] width 17 height 17
click at [253, 407] on AGREE "I AGREE" at bounding box center [248, 404] width 10 height 10
checkbox AGREE "true"
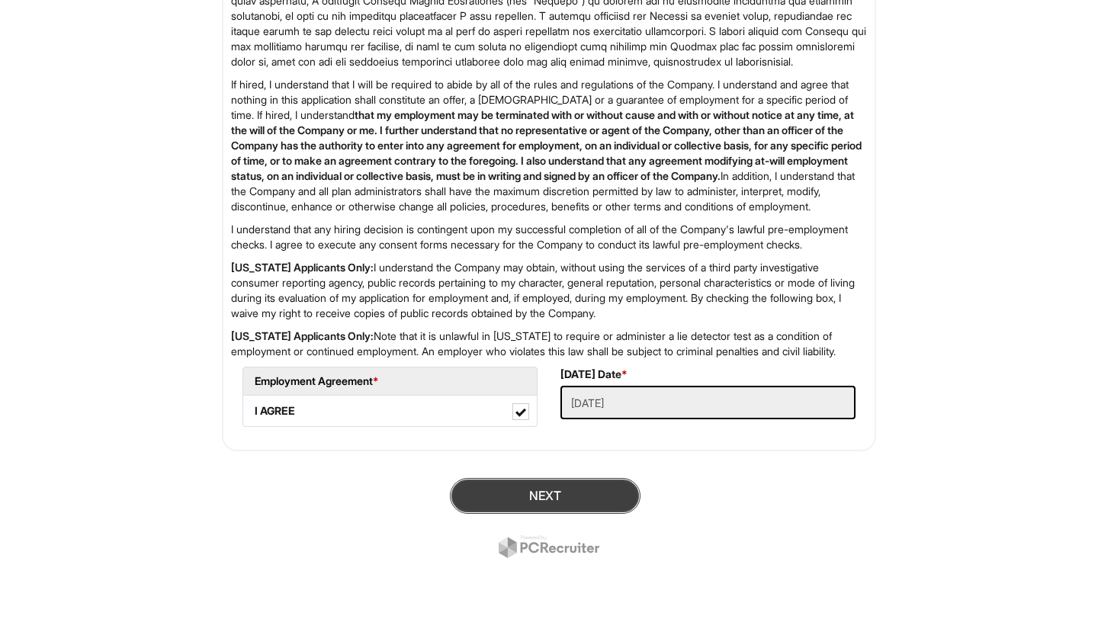
click at [567, 502] on button "Next" at bounding box center [545, 496] width 191 height 36
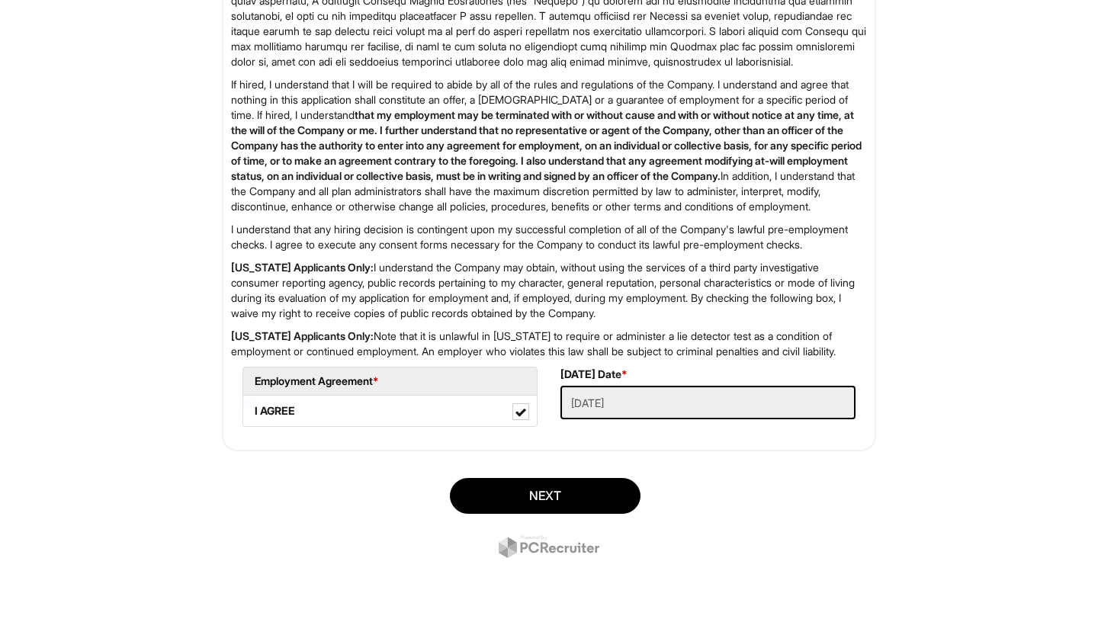
scroll to position [93, 0]
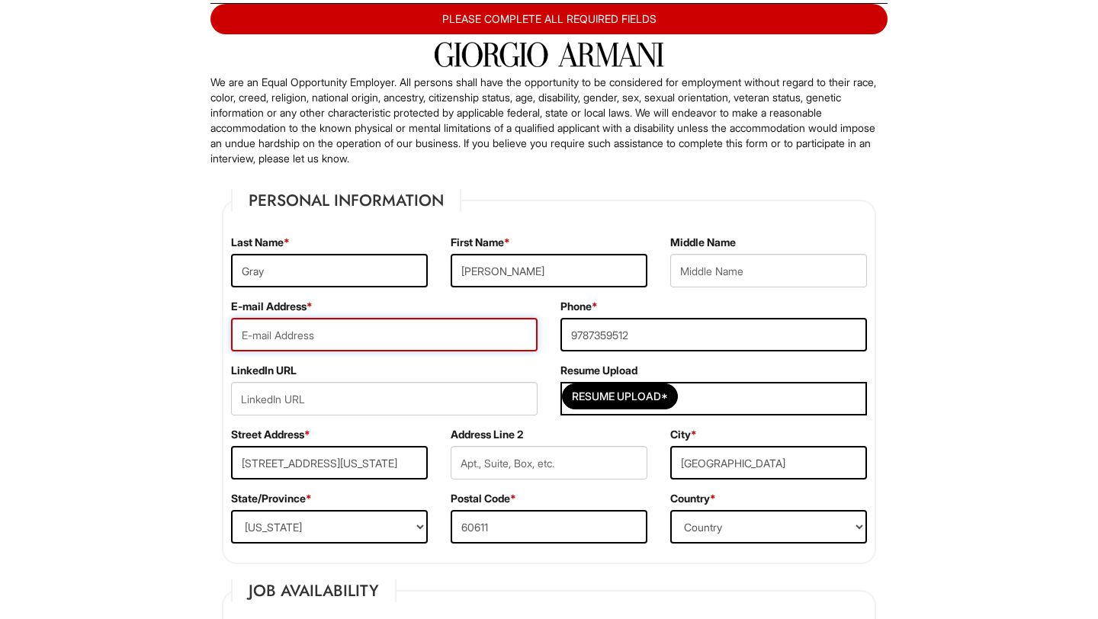
click at [473, 322] on input "email" at bounding box center [384, 335] width 306 height 34
type input "Ciaragray03@gmail.com"
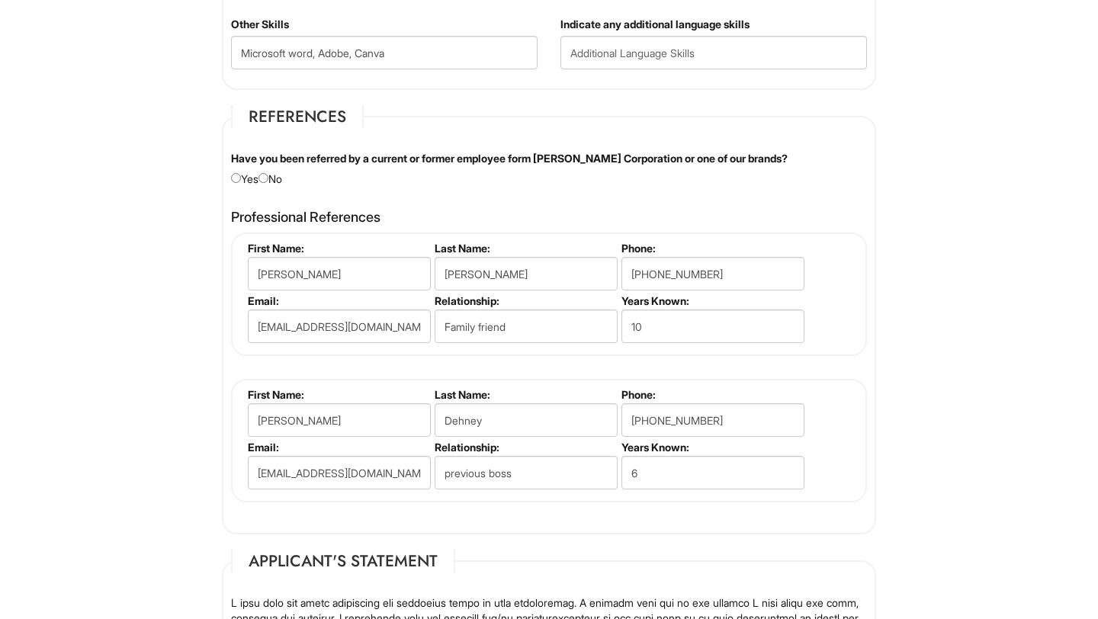
scroll to position [2450, 0]
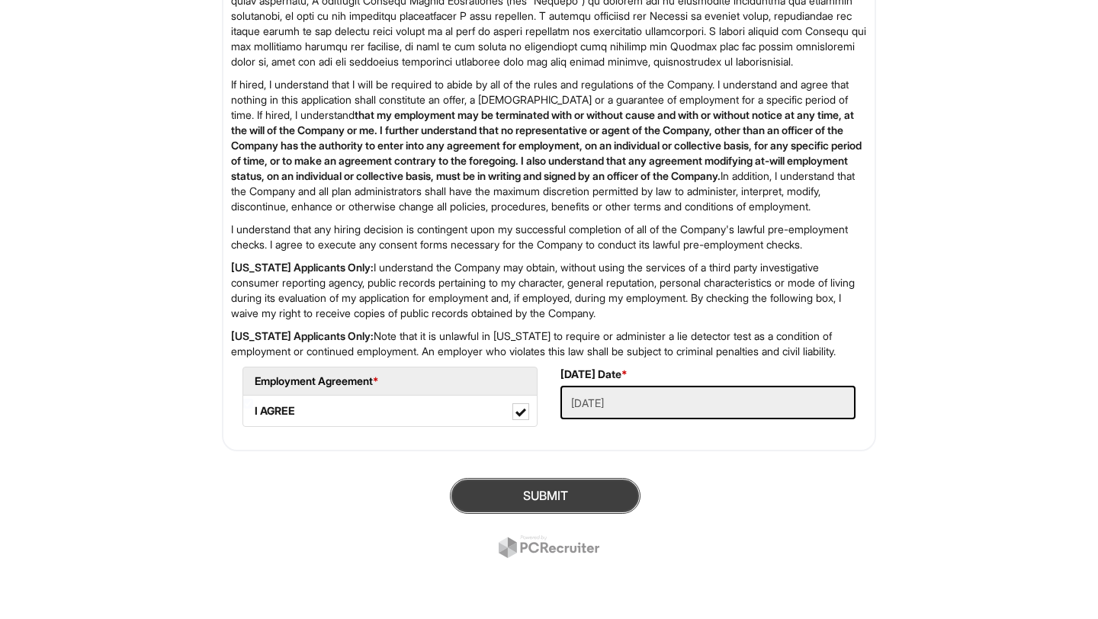
click at [550, 495] on button "SUBMIT" at bounding box center [545, 496] width 191 height 36
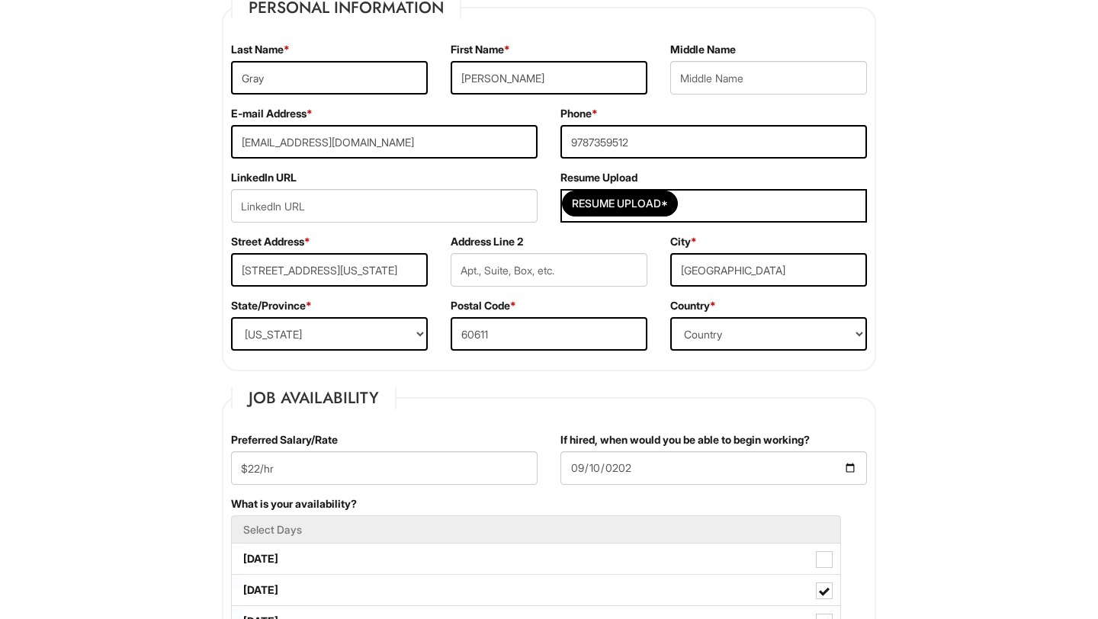
scroll to position [0, 0]
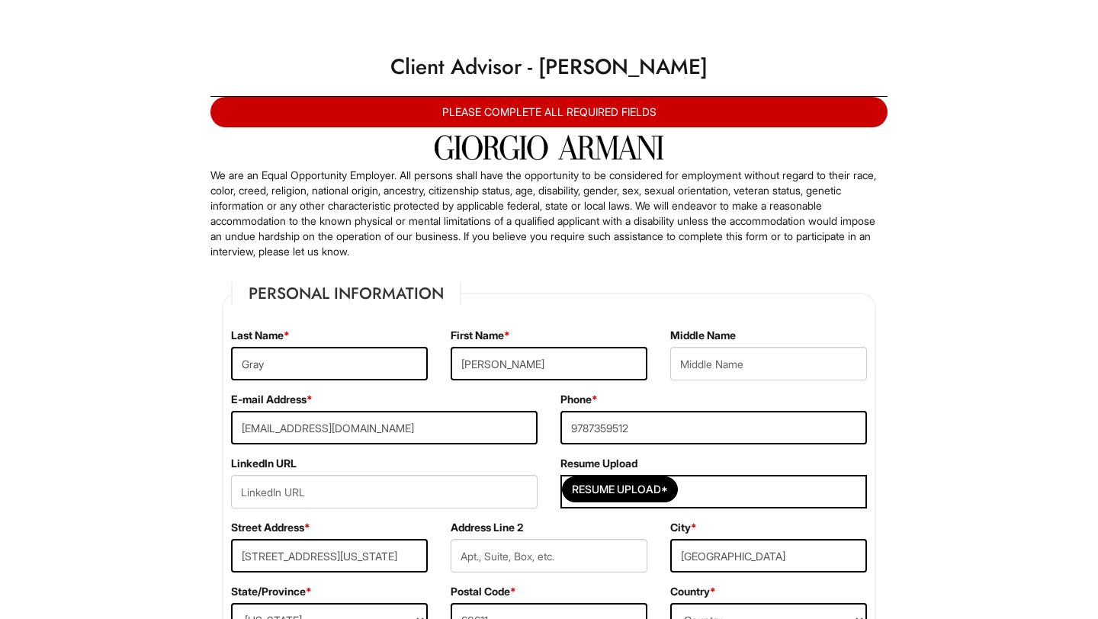
click at [589, 111] on div "PLEASE COMPLETE ALL REQUIRED FIELDS" at bounding box center [548, 112] width 677 height 30
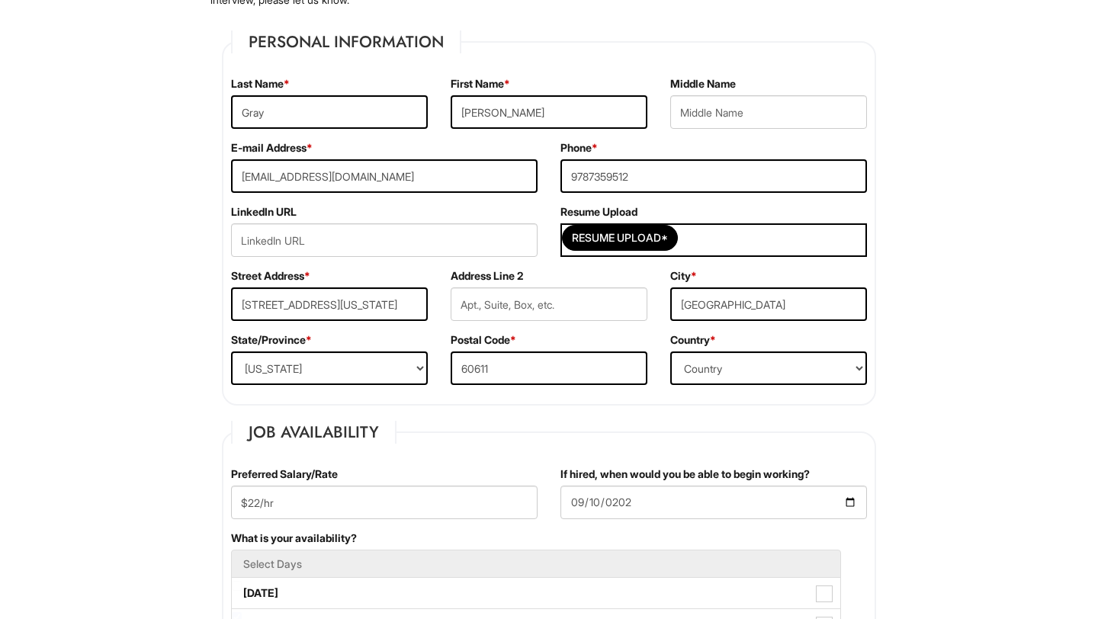
scroll to position [252, 0]
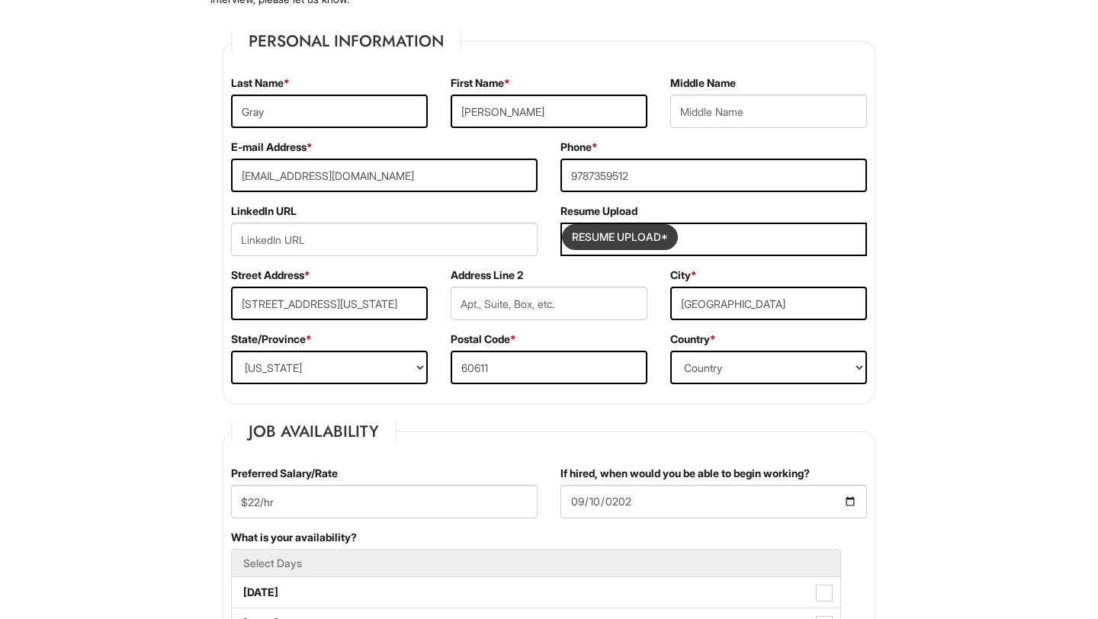
click at [659, 226] on input "Resume Upload*" at bounding box center [620, 237] width 114 height 24
type input "C:\fakepath\OFFICIAL RESUME 2025.pdf"
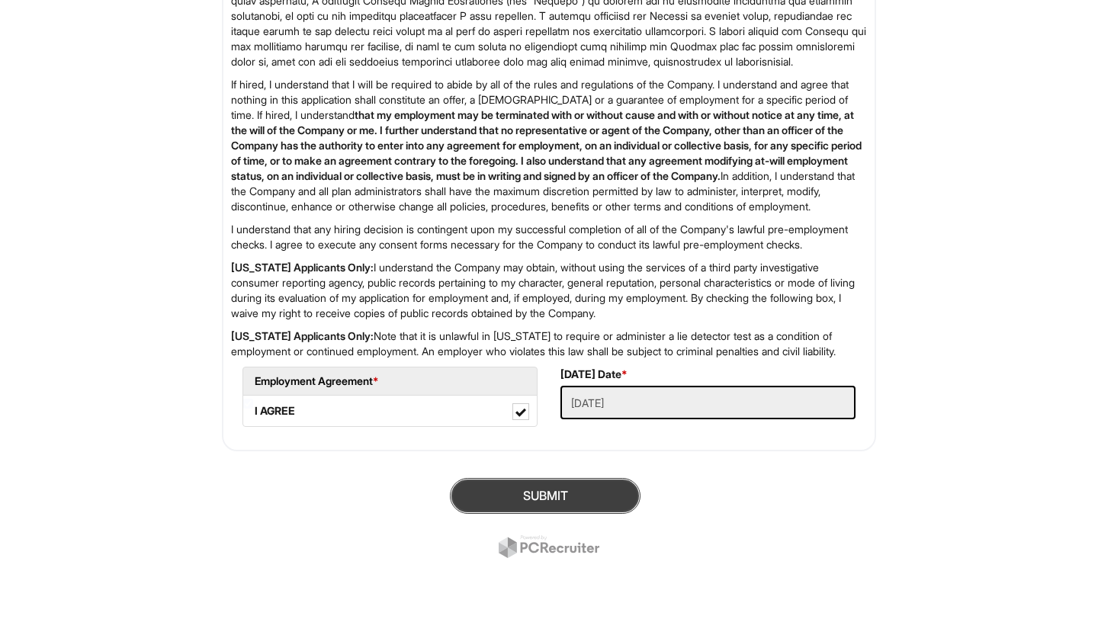
click at [593, 500] on button "SUBMIT" at bounding box center [545, 496] width 191 height 36
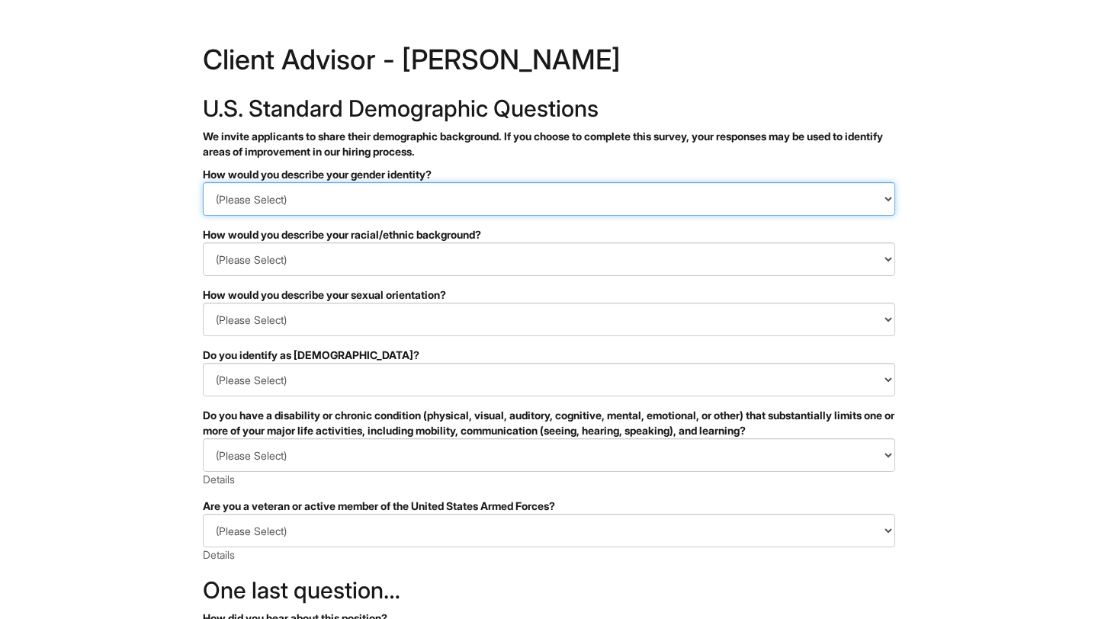
click at [470, 187] on select "(Please Select) Man Woman [DEMOGRAPHIC_DATA] I prefer to self-describe I don't …" at bounding box center [549, 199] width 692 height 34
select select "Woman"
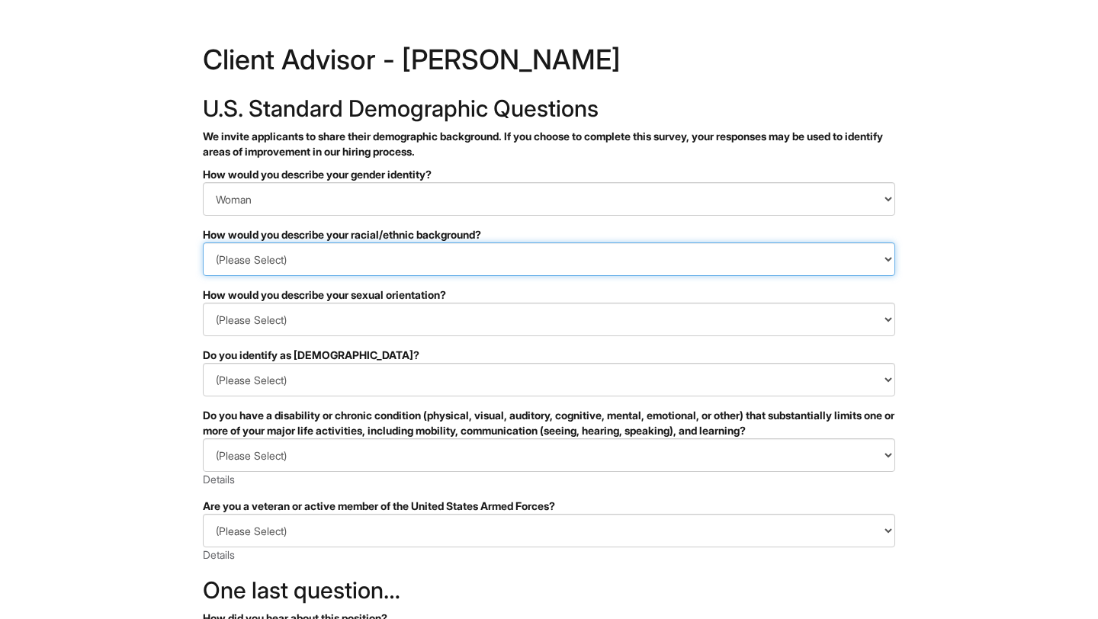
click at [448, 258] on select "(Please Select) Black or of African descent East Asian Hispanic, Latinx or of S…" at bounding box center [549, 259] width 692 height 34
select select "White or European"
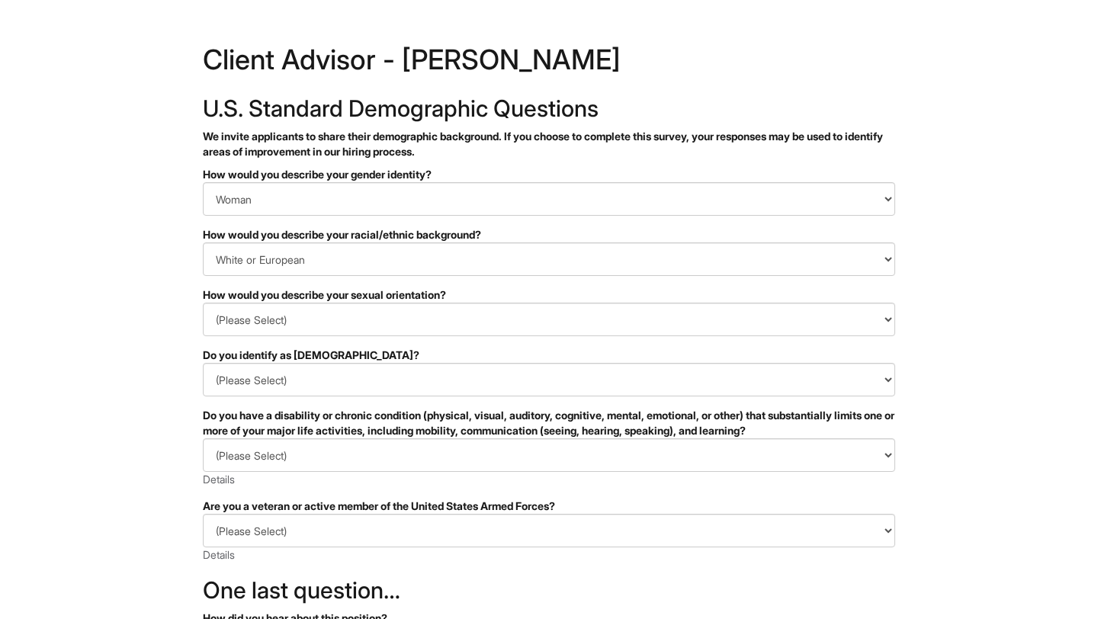
click at [581, 337] on form "PLEASE COMPLETE ALL REQUIRED FIELDS How would you describe your gender identity…" at bounding box center [549, 493] width 692 height 653
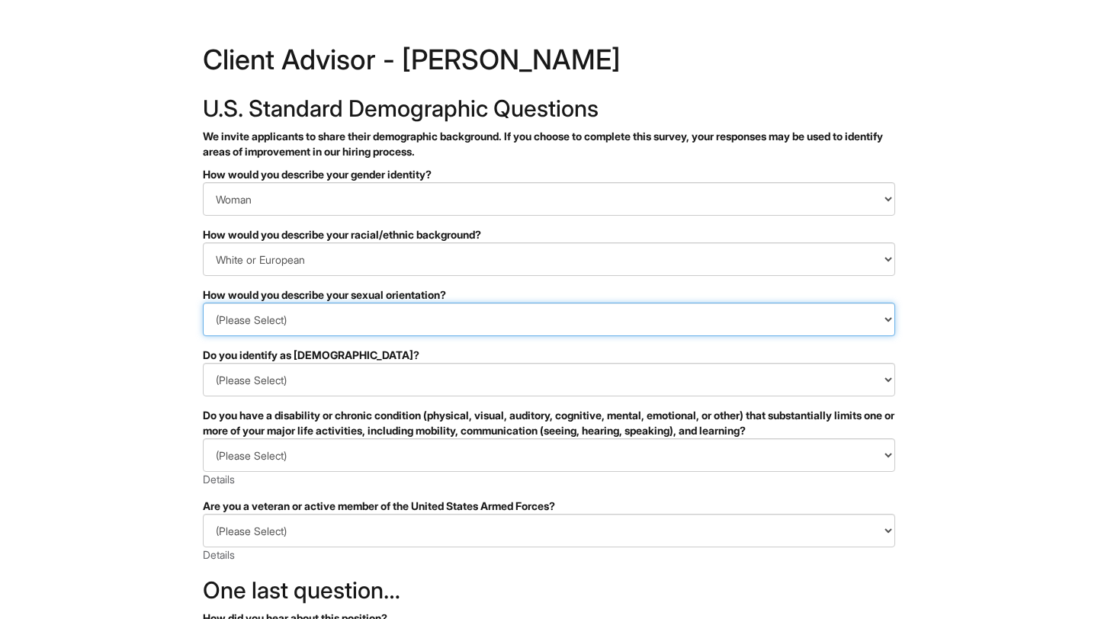
click at [576, 310] on select "(Please Select) Asexual Bisexual and/or pansexual Gay Heterosexual Lesbian Quee…" at bounding box center [549, 320] width 692 height 34
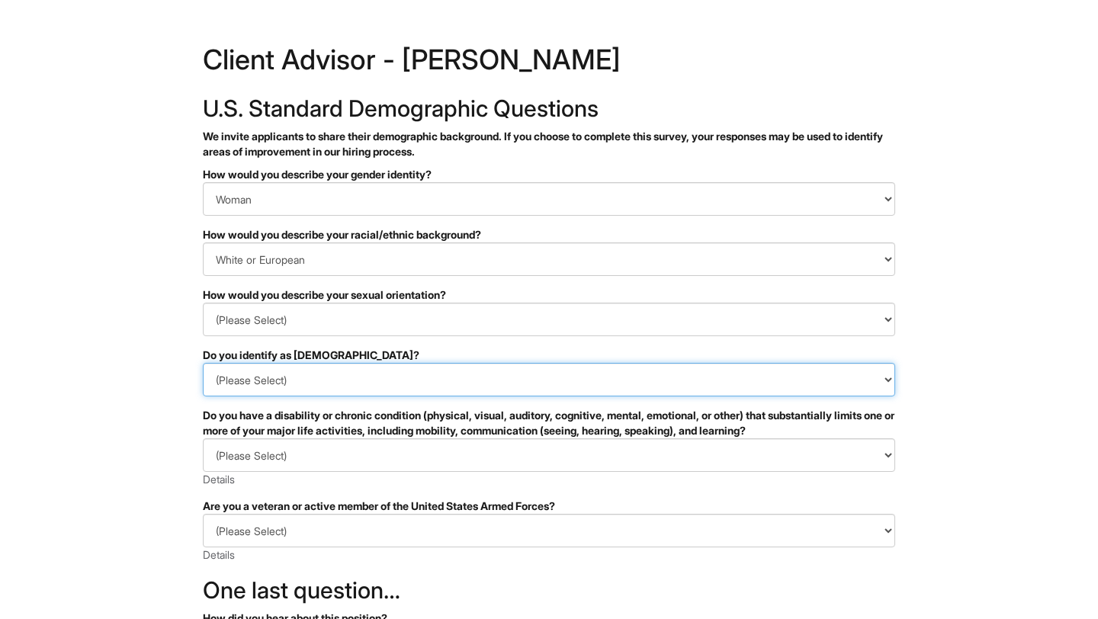
click at [297, 375] on select "(Please Select) Yes No I prefer to self-describe I don't wish to answer" at bounding box center [549, 380] width 692 height 34
select select "No"
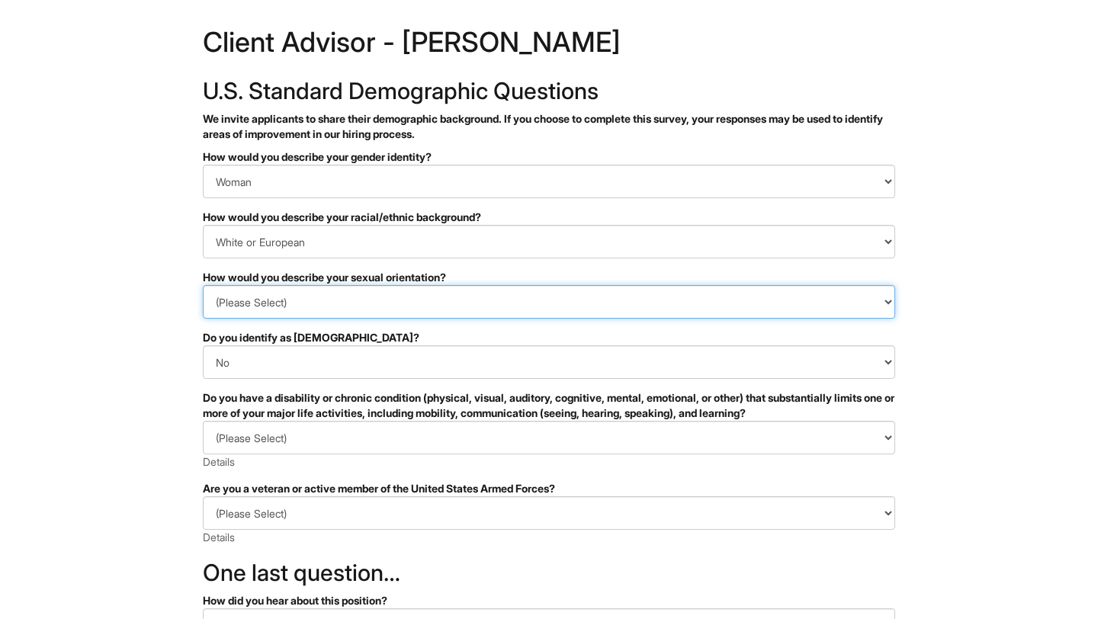
click at [334, 307] on select "(Please Select) Asexual Bisexual and/or pansexual Gay Heterosexual Lesbian Quee…" at bounding box center [549, 302] width 692 height 34
select select "I don't wish to answer"
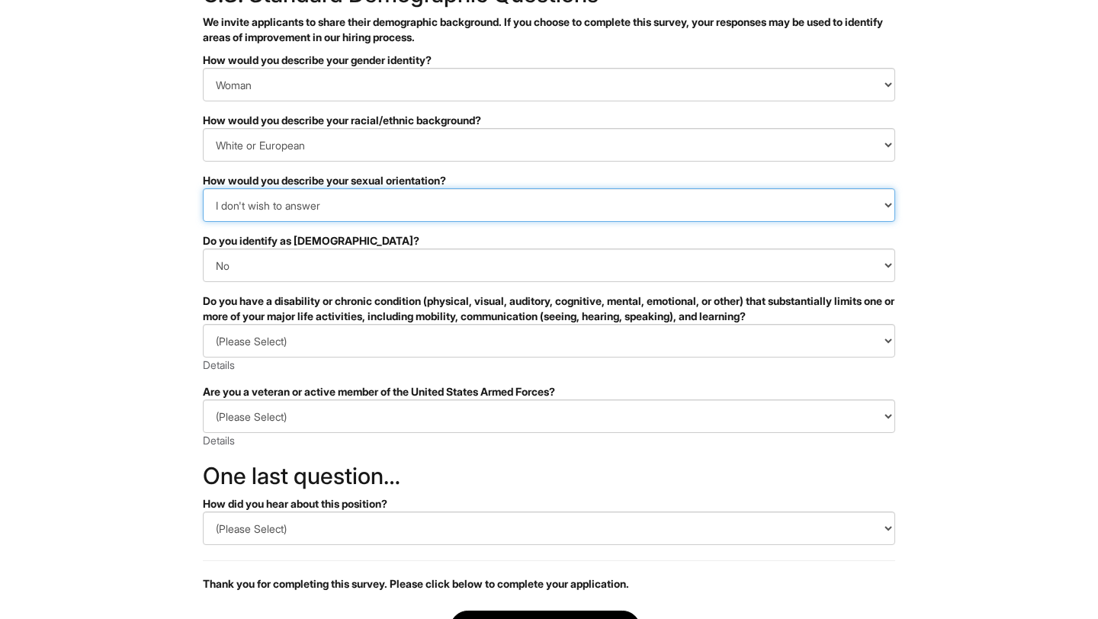
scroll to position [116, 0]
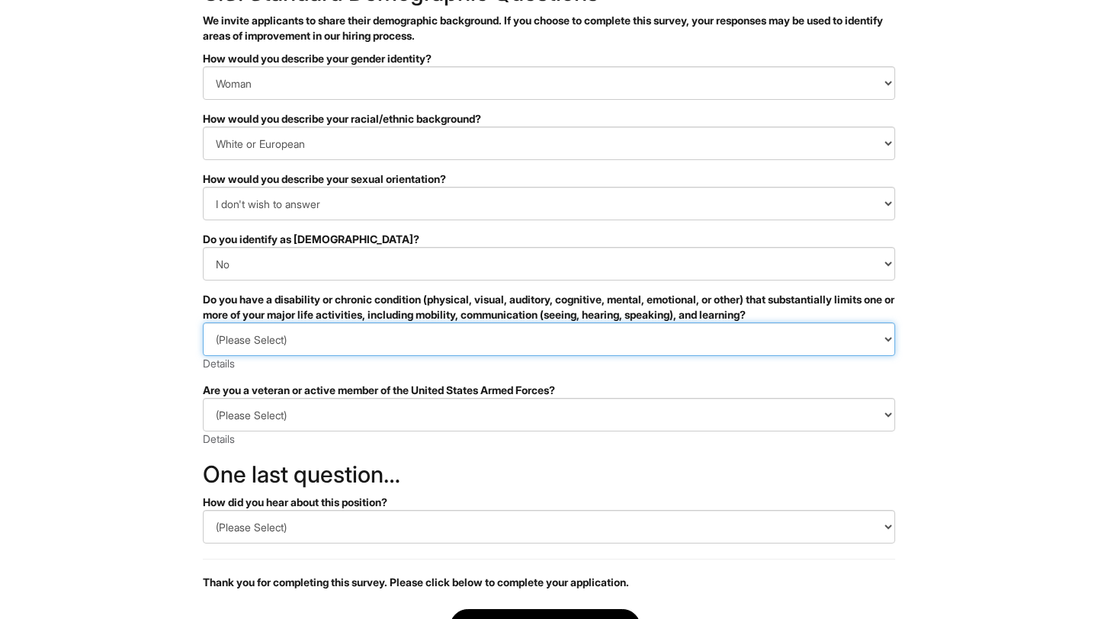
click at [310, 329] on select "(Please Select) YES, I HAVE A DISABILITY (or previously had a disability) NO, I…" at bounding box center [549, 339] width 692 height 34
select select "NO, I DON'T HAVE A DISABILITY"
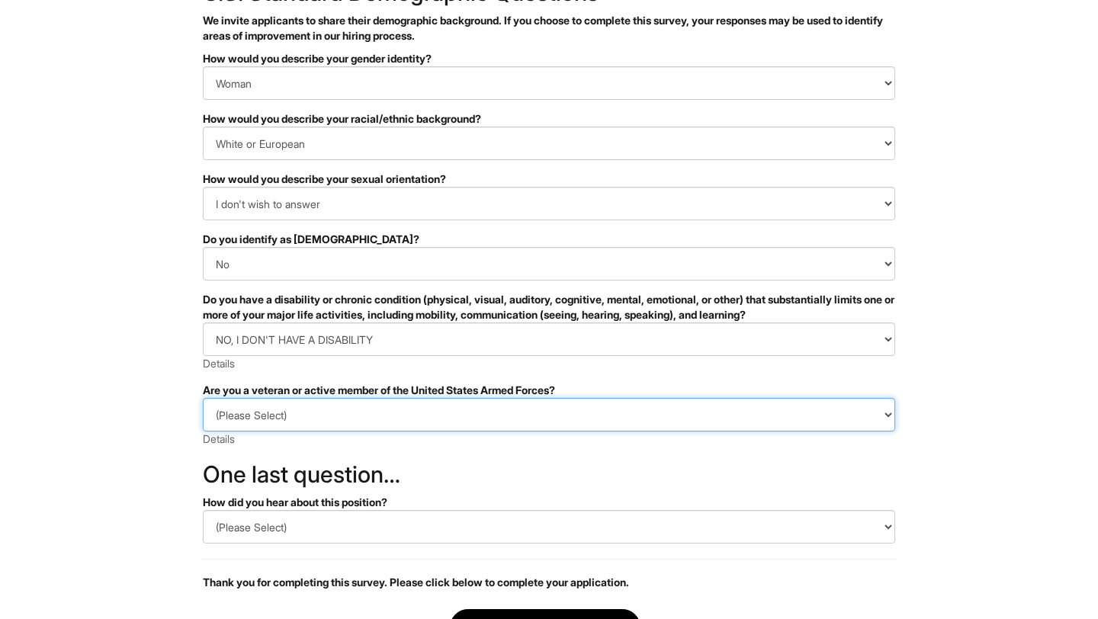
click at [297, 419] on select "(Please Select) I IDENTIFY AS ONE OR MORE OF THE CLASSIFICATIONS OF PROTECTED V…" at bounding box center [549, 415] width 692 height 34
select select "I AM NOT A PROTECTED VETERAN"
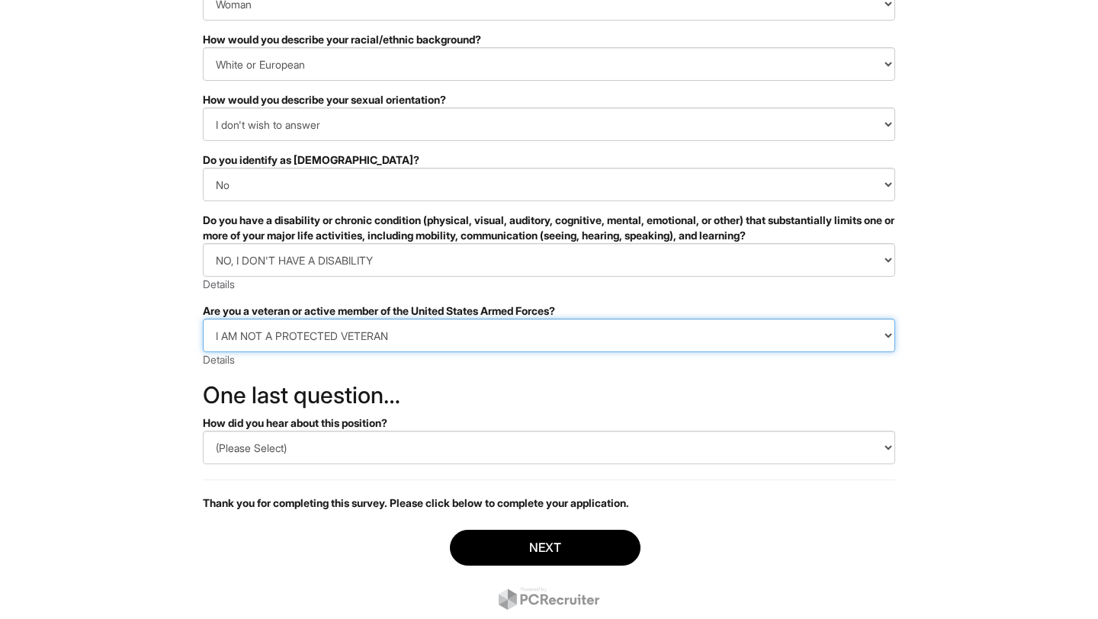
scroll to position [239, 0]
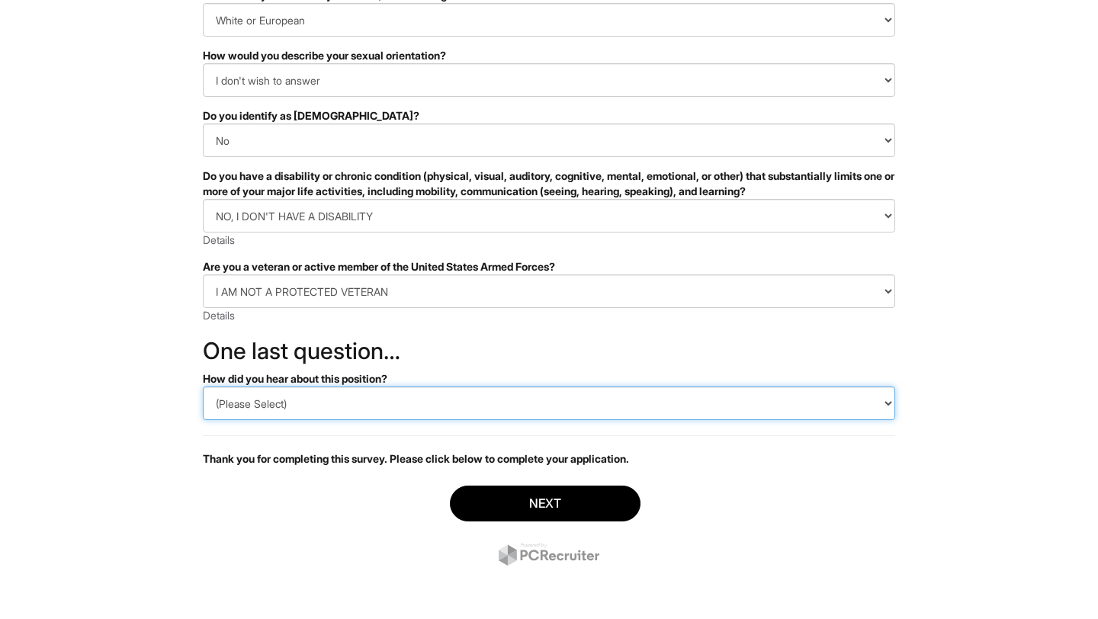
click at [313, 396] on select "(Please Select) CareerBuilder Indeed LinkedIn Monster Referral Other" at bounding box center [549, 404] width 692 height 34
select select "LinkedIn"
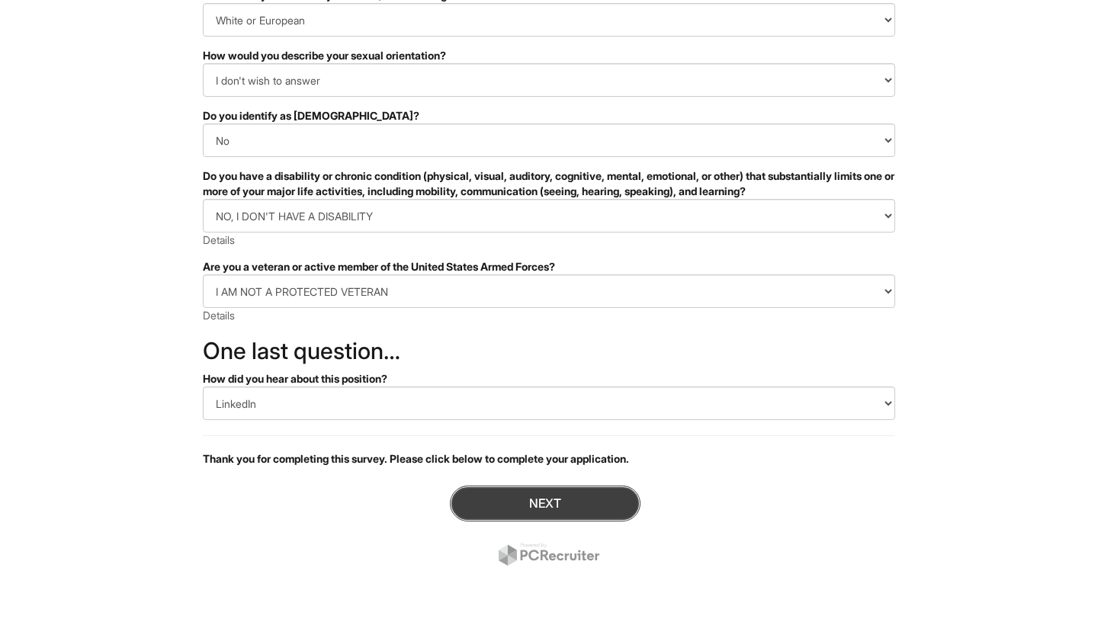
click at [580, 501] on button "Next" at bounding box center [545, 504] width 191 height 36
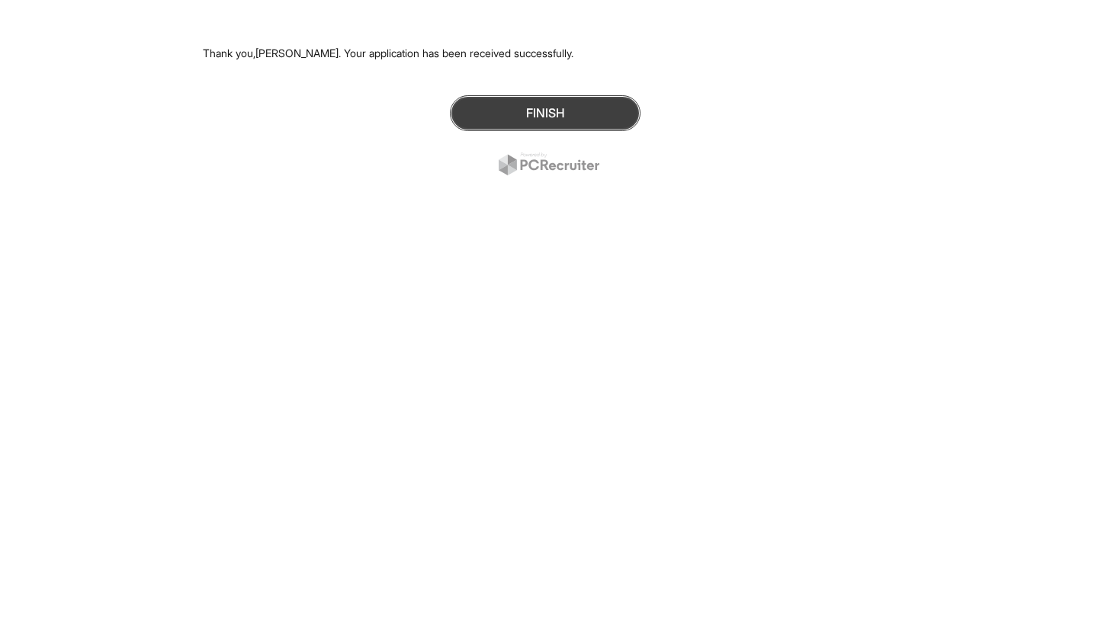
click at [543, 118] on button "Finish" at bounding box center [545, 113] width 191 height 36
